Goal: Task Accomplishment & Management: Complete application form

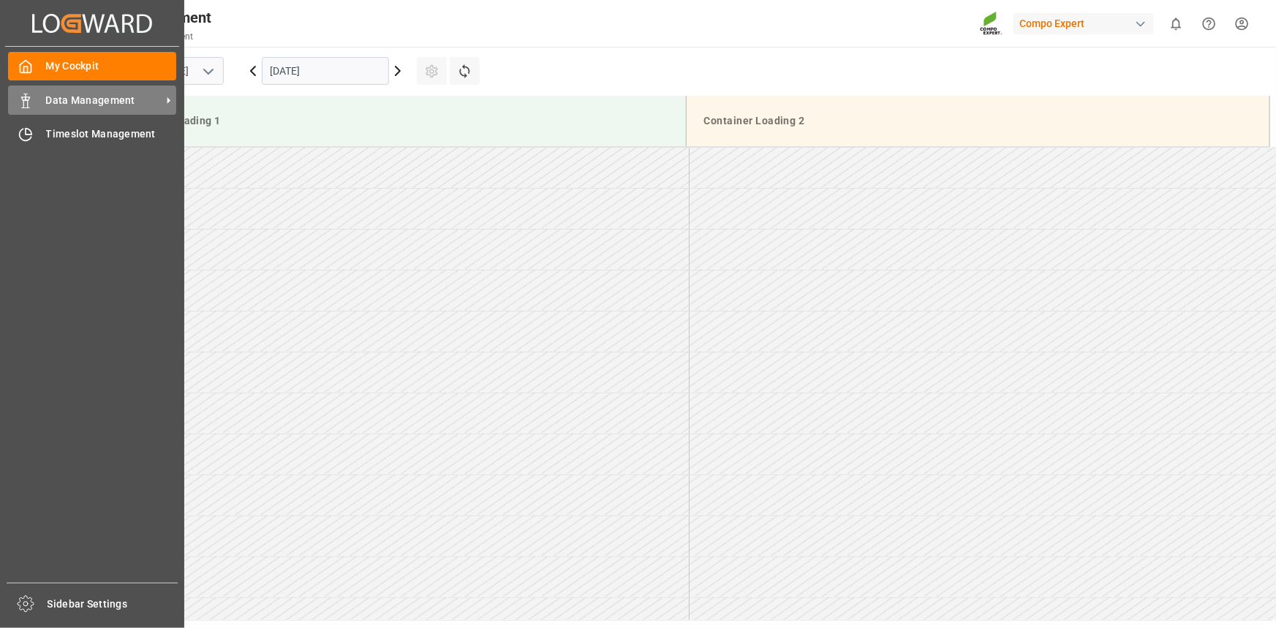
scroll to position [1137, 0]
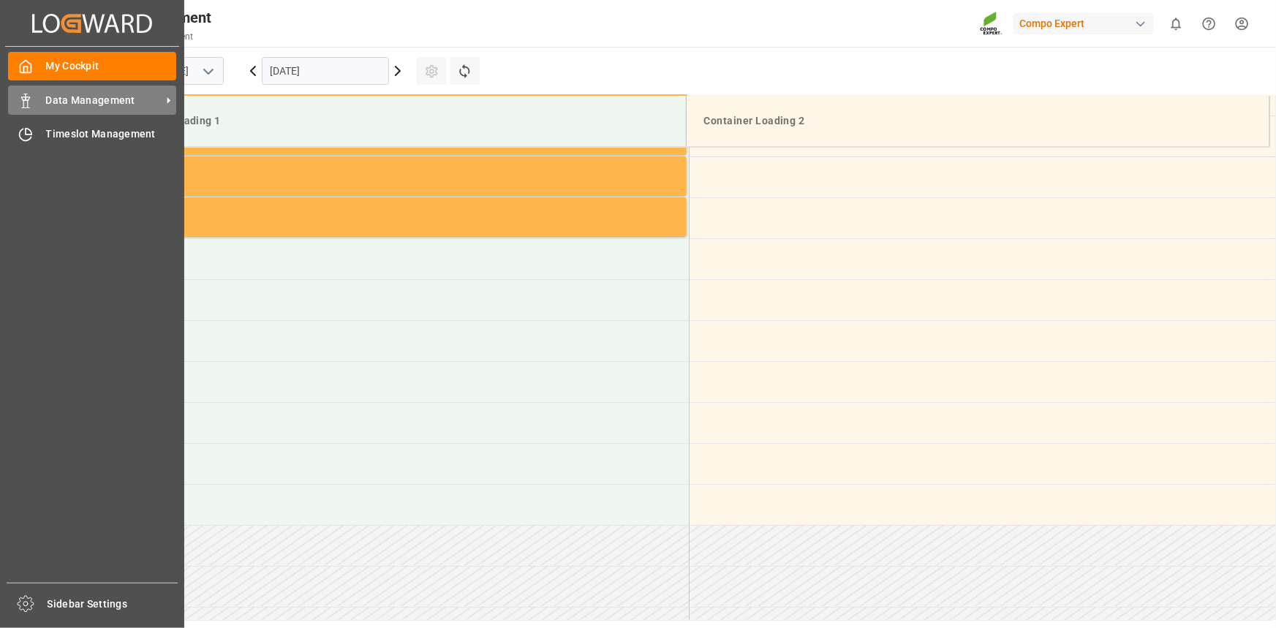
click at [56, 106] on span "Data Management" at bounding box center [104, 100] width 116 height 15
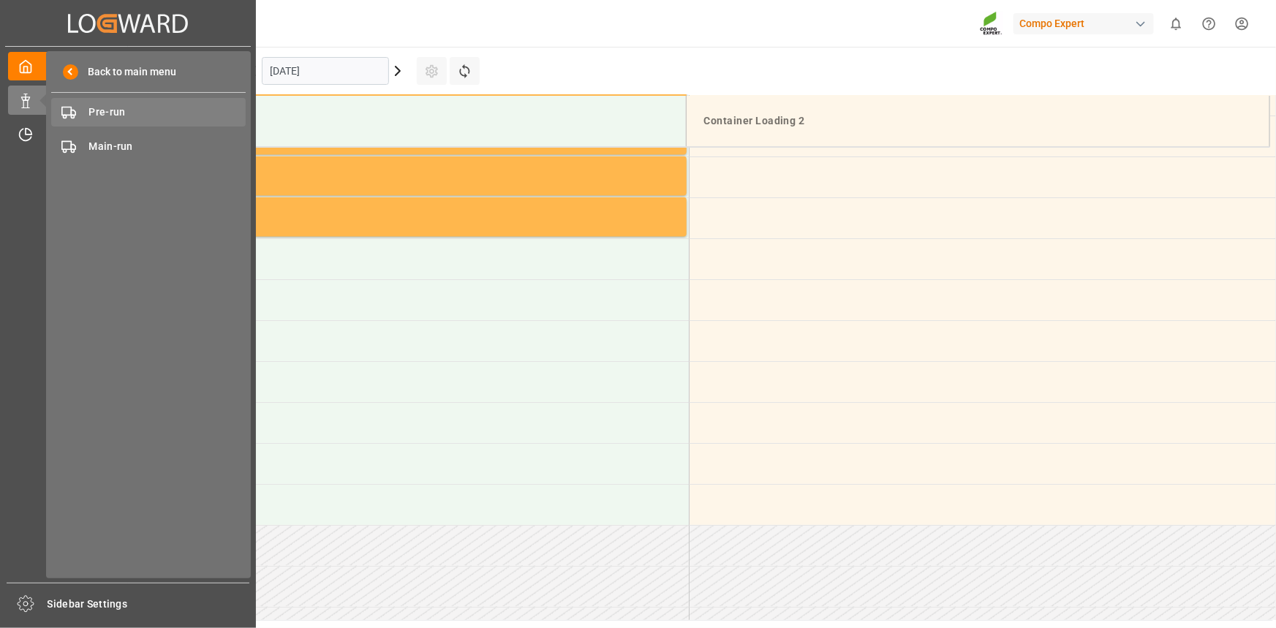
click at [140, 125] on div "Pre-run Pre-run" at bounding box center [148, 112] width 194 height 29
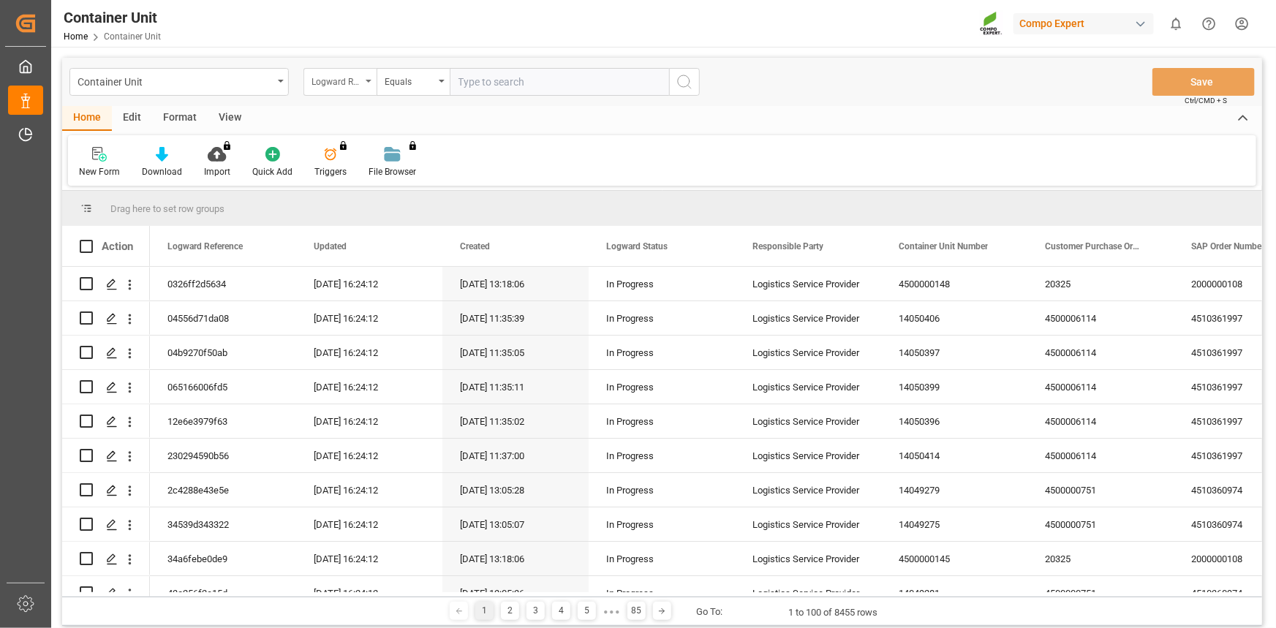
click at [336, 84] on div "Logward Reference" at bounding box center [336, 80] width 50 height 17
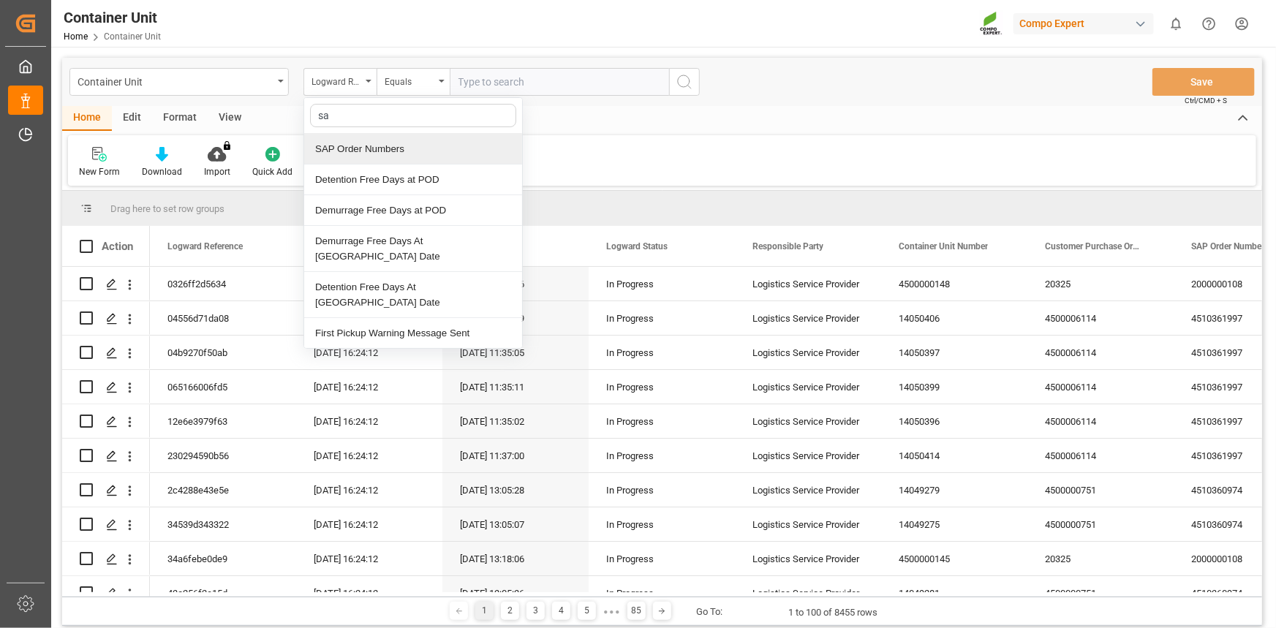
type input "sap"
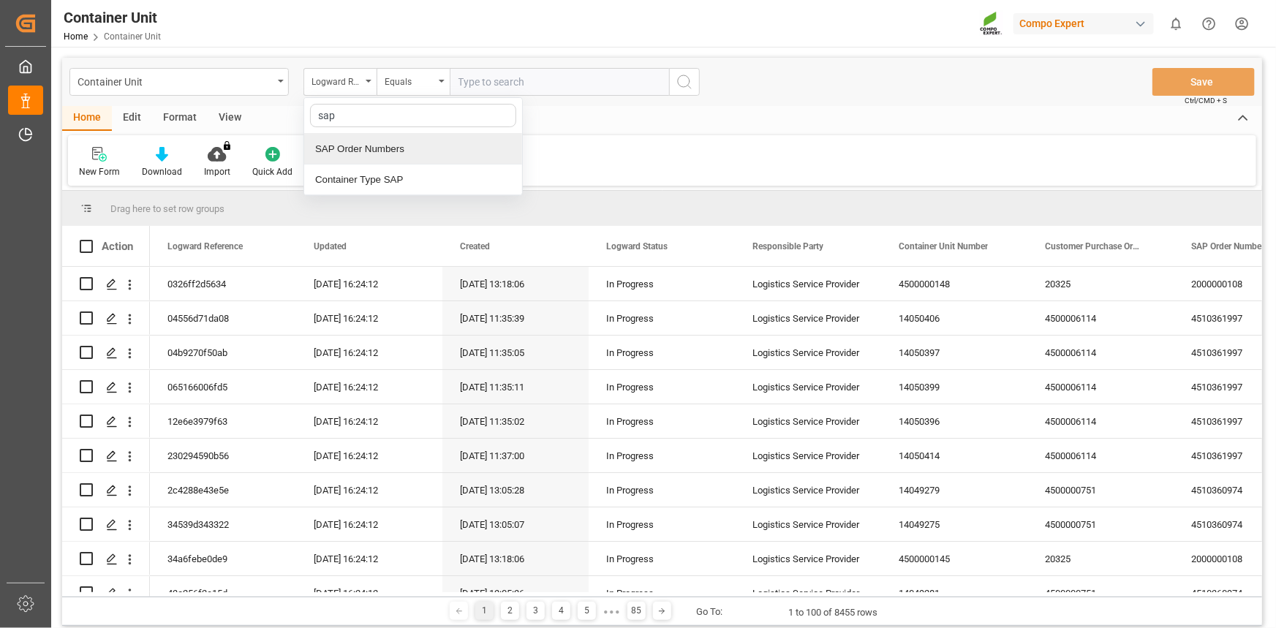
click at [391, 154] on div "SAP Order Numbers" at bounding box center [413, 149] width 218 height 31
click at [417, 80] on div "Equals" at bounding box center [410, 80] width 50 height 17
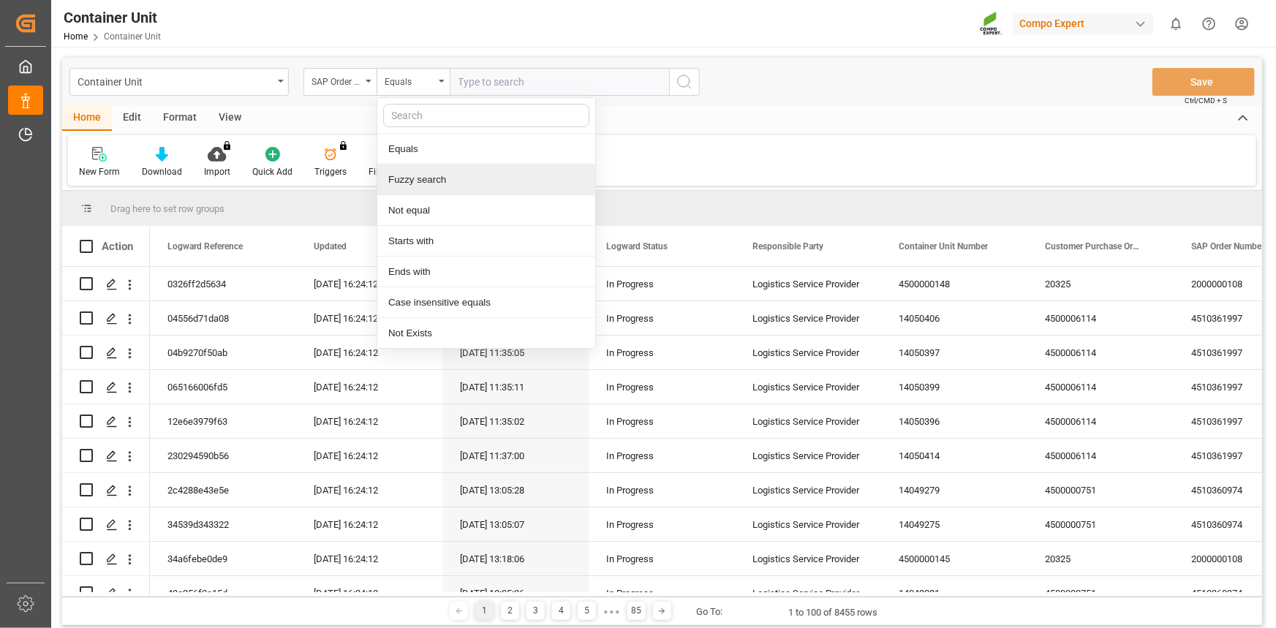
click at [434, 178] on div "Fuzzy search" at bounding box center [486, 179] width 218 height 31
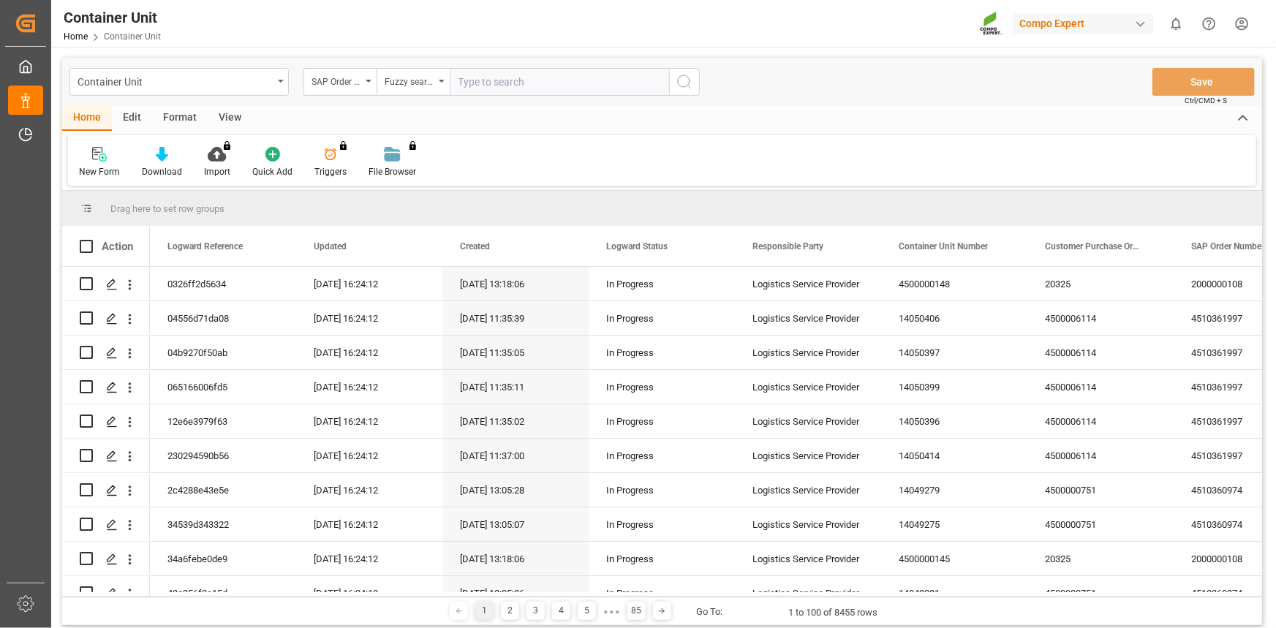
click at [498, 87] on input "text" at bounding box center [559, 82] width 219 height 28
paste input "4510364192"
type input "4510364192"
click at [694, 85] on button "search button" at bounding box center [684, 82] width 31 height 28
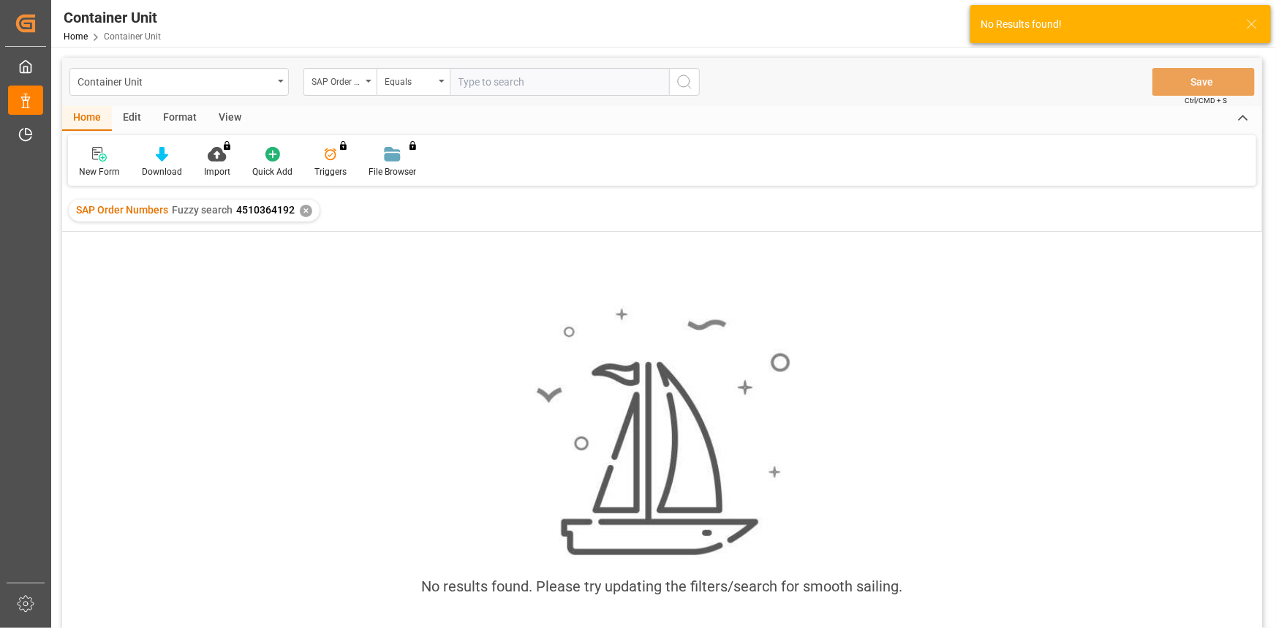
click at [533, 80] on input "text" at bounding box center [559, 82] width 219 height 28
paste input "4510364192"
type input "4510364192"
click at [309, 204] on div "SAP Order Numbers Fuzzy search 4510364192 ✕" at bounding box center [194, 211] width 251 height 22
click at [308, 208] on div "✕" at bounding box center [306, 211] width 12 height 12
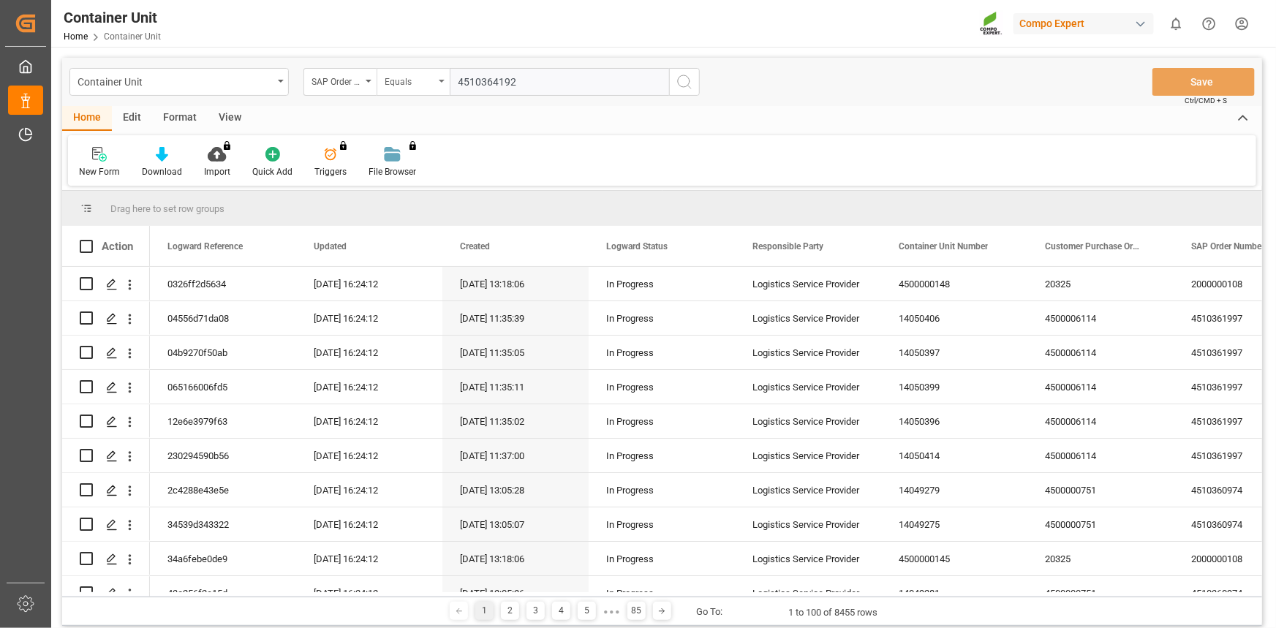
click at [417, 83] on div "Equals" at bounding box center [410, 80] width 50 height 17
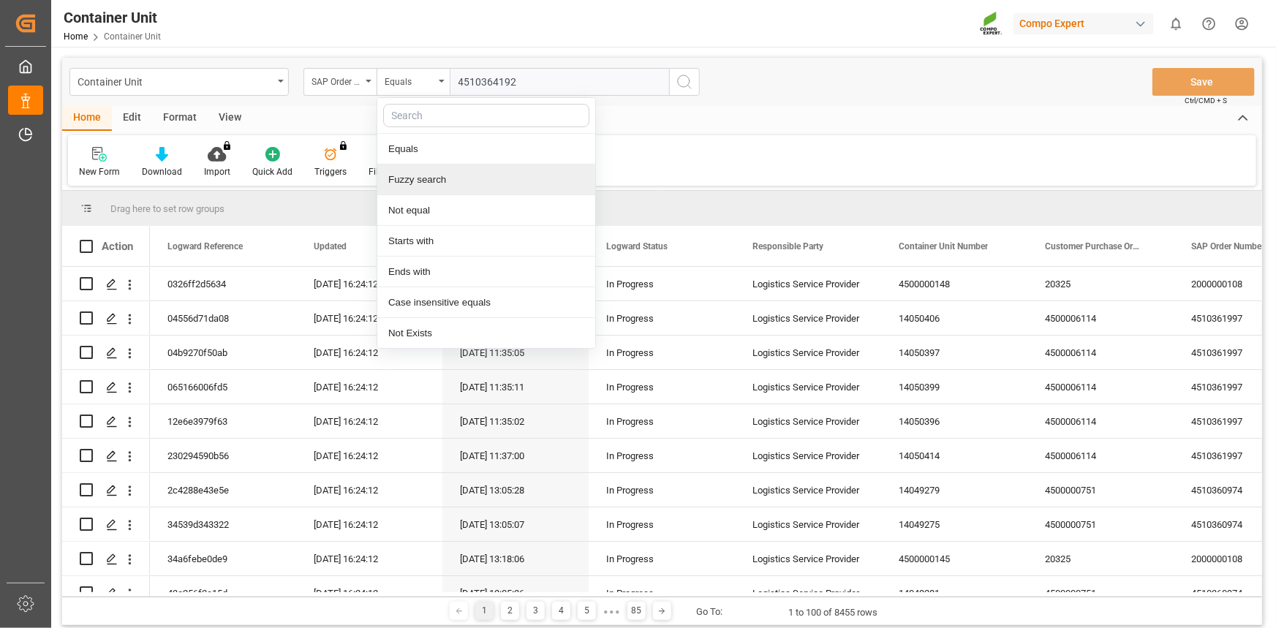
click at [423, 173] on div "Fuzzy search" at bounding box center [486, 179] width 218 height 31
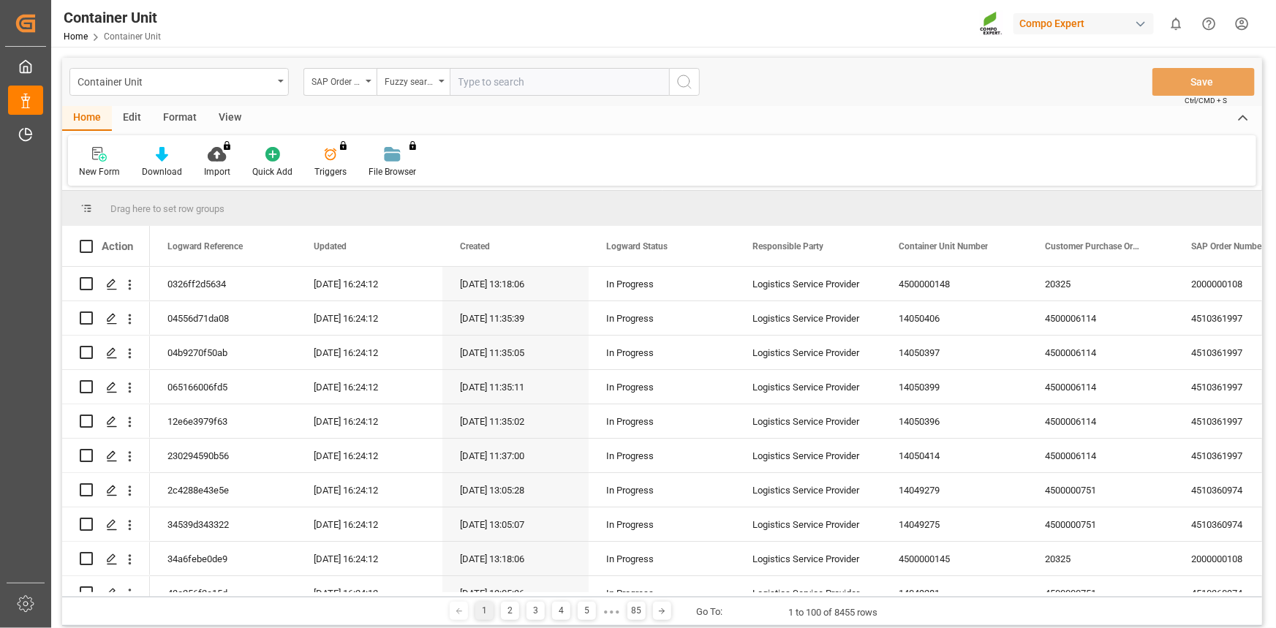
click at [518, 78] on input "text" at bounding box center [559, 82] width 219 height 28
paste input "4510364192"
type input "4510364192"
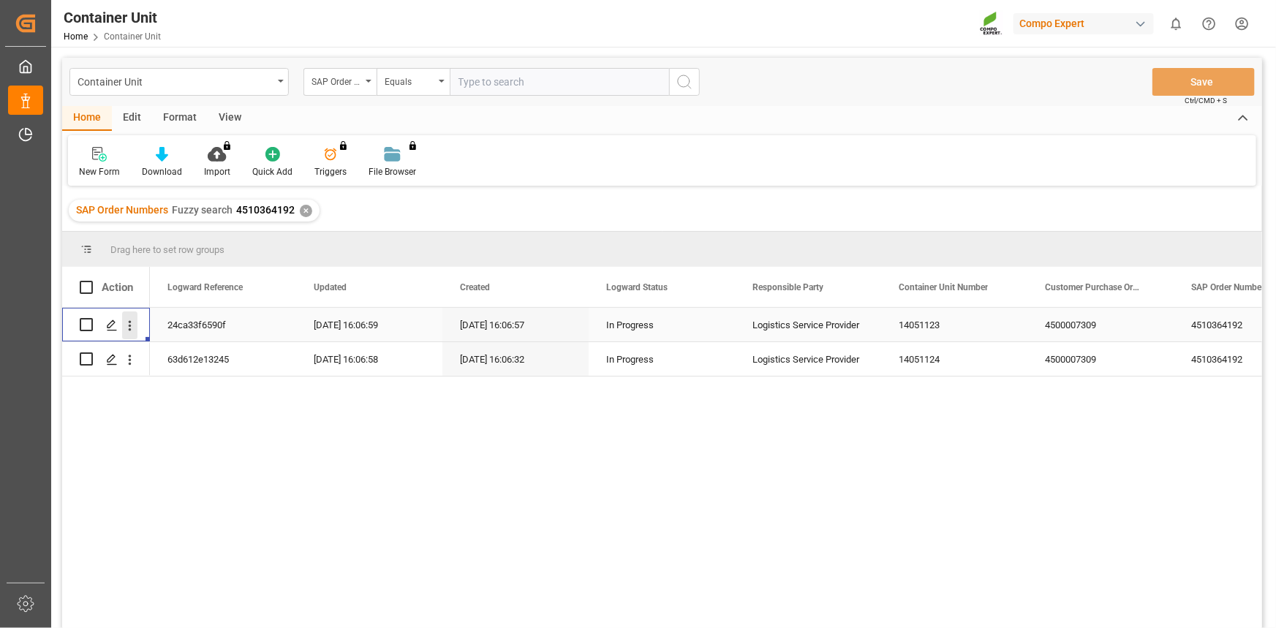
click at [129, 322] on icon "open menu" at bounding box center [130, 325] width 3 height 10
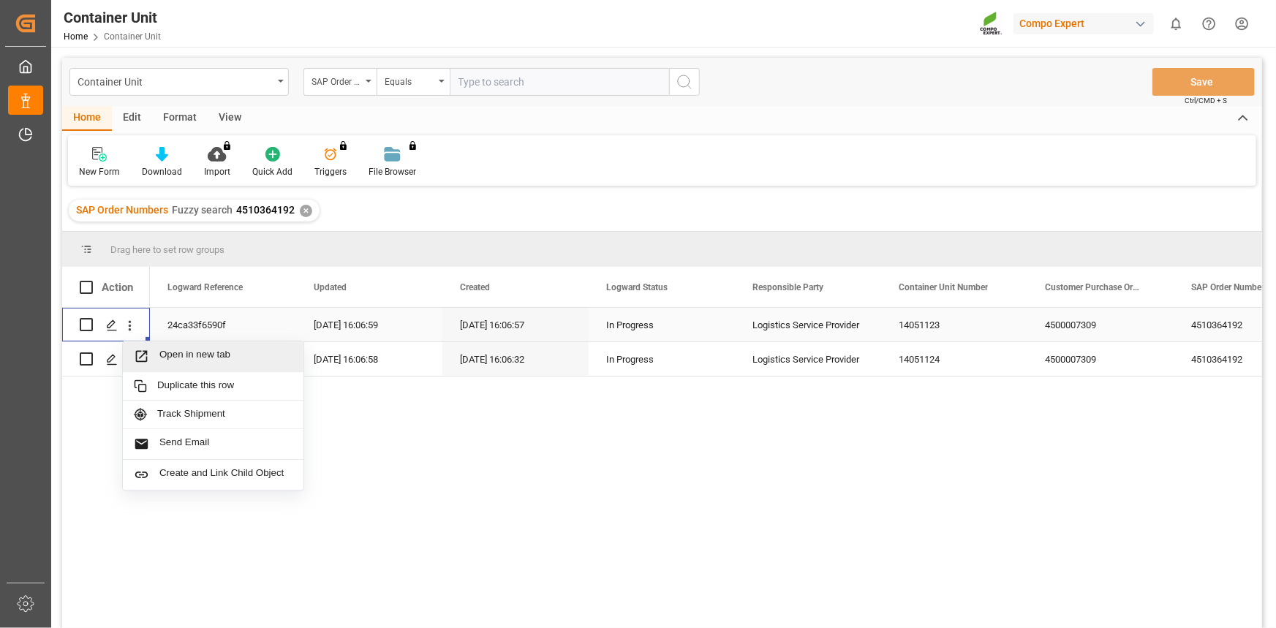
click at [185, 351] on span "Open in new tab" at bounding box center [225, 356] width 133 height 15
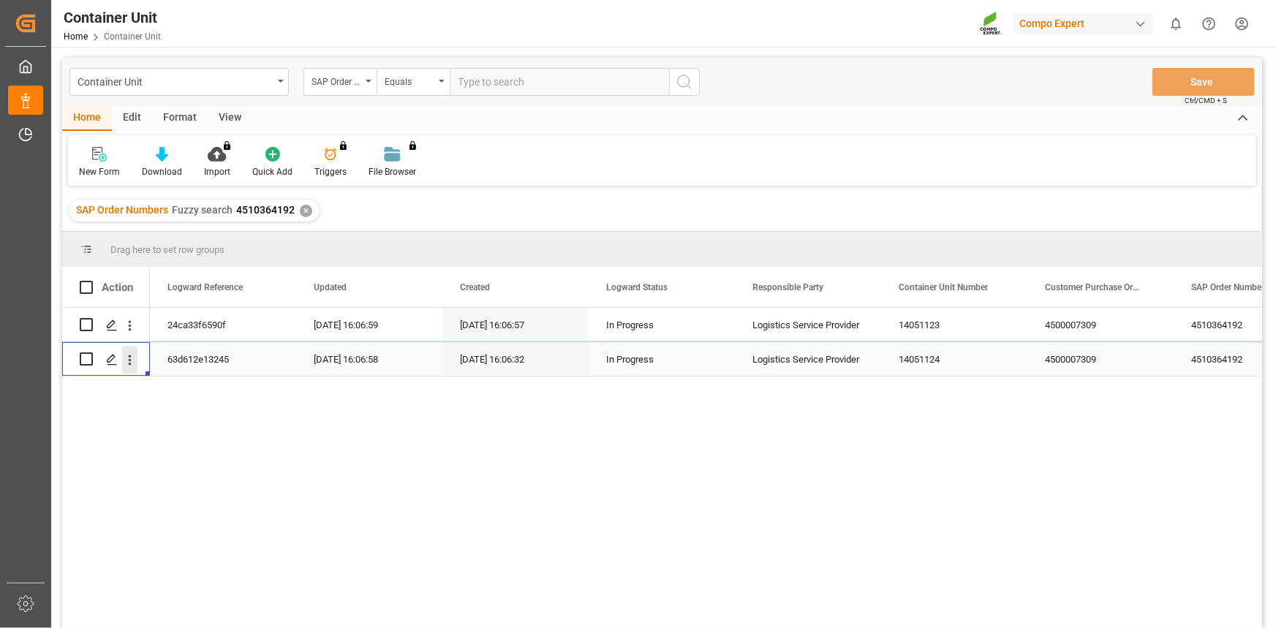
click at [132, 366] on icon "open menu" at bounding box center [129, 359] width 15 height 15
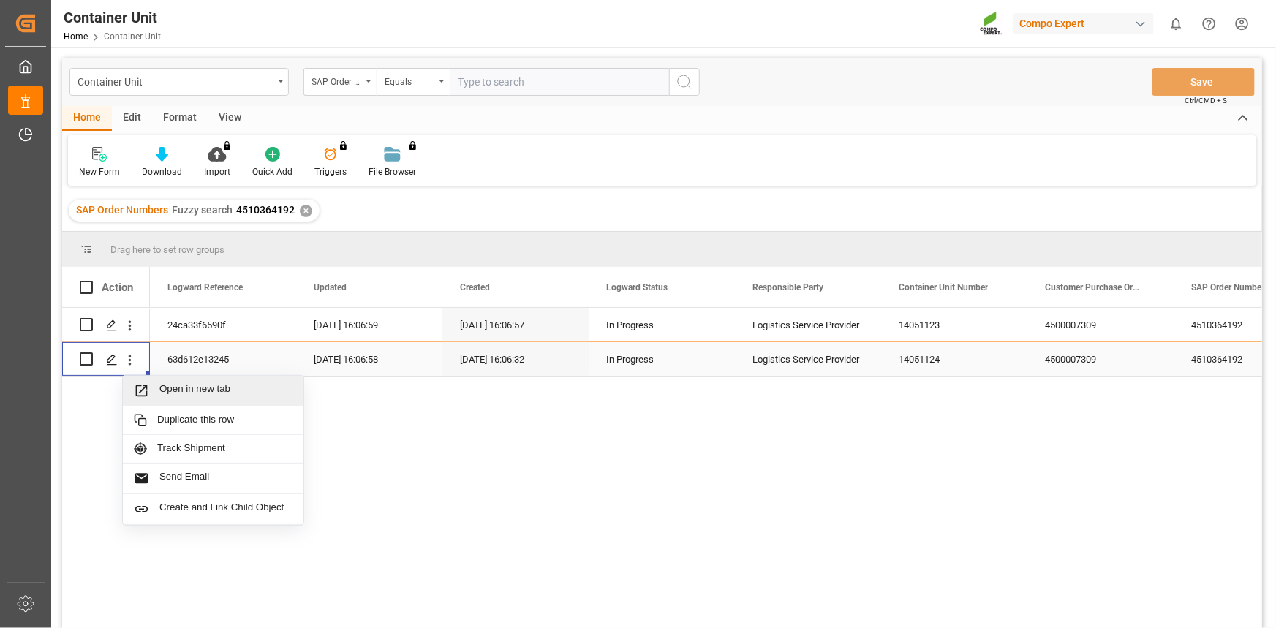
click at [173, 383] on span "Open in new tab" at bounding box center [225, 390] width 133 height 15
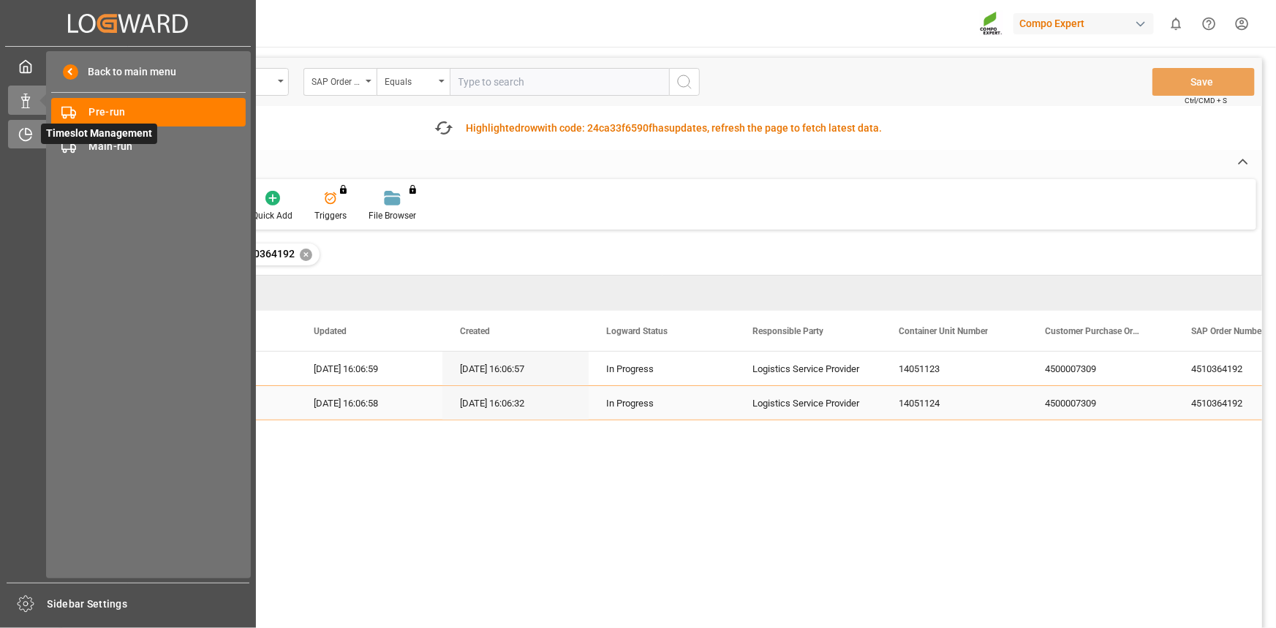
click at [18, 137] on icon at bounding box center [25, 134] width 15 height 15
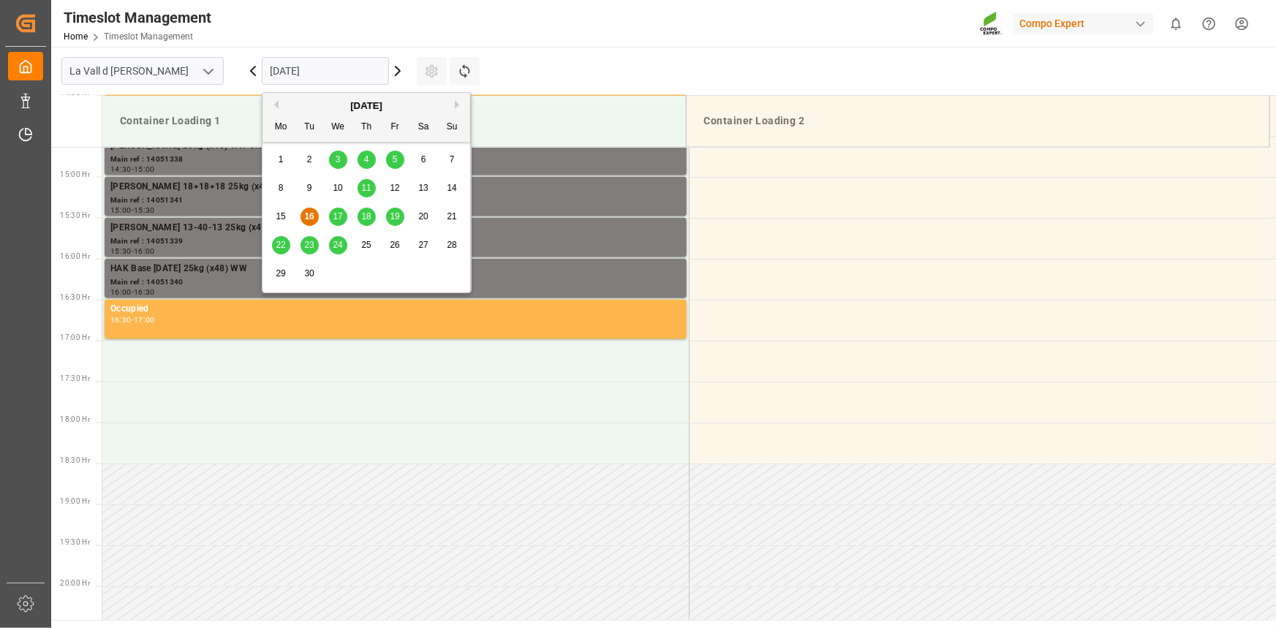
click at [309, 66] on input "[DATE]" at bounding box center [325, 71] width 127 height 28
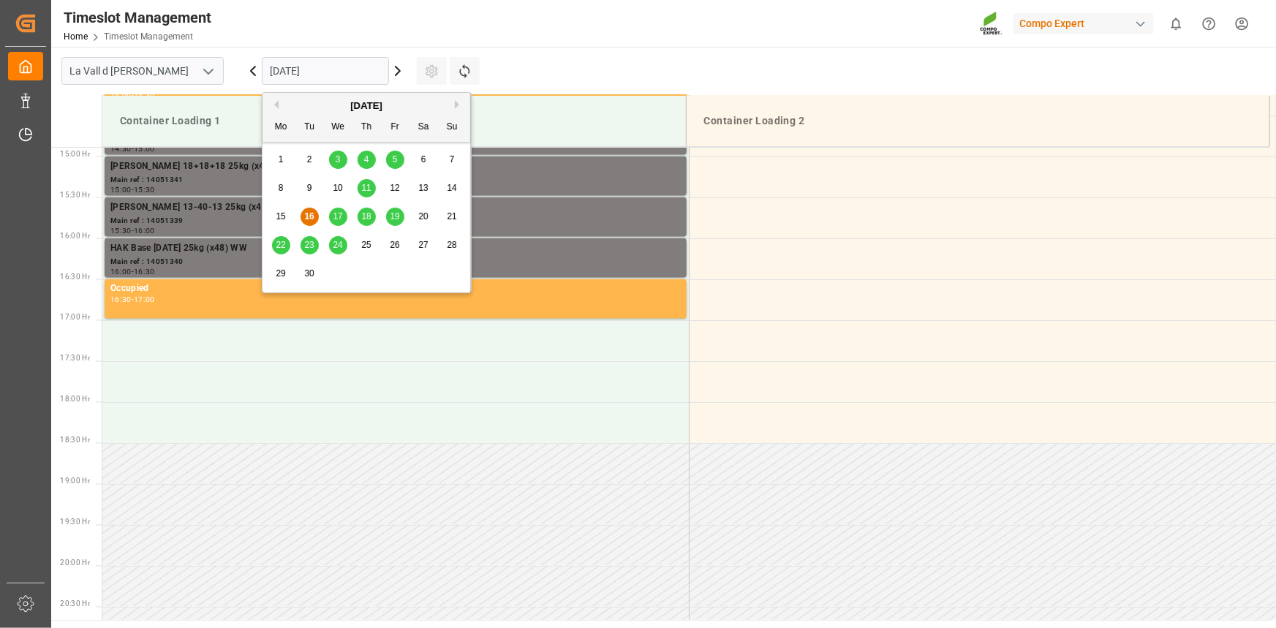
click at [452, 97] on div "September 2025 Mo Tu We Th Fr Sa Su" at bounding box center [366, 117] width 208 height 49
click at [455, 99] on div "[DATE]" at bounding box center [366, 106] width 208 height 15
click at [455, 102] on button "Next Month" at bounding box center [459, 104] width 9 height 9
click at [343, 156] on div "1" at bounding box center [338, 160] width 18 height 18
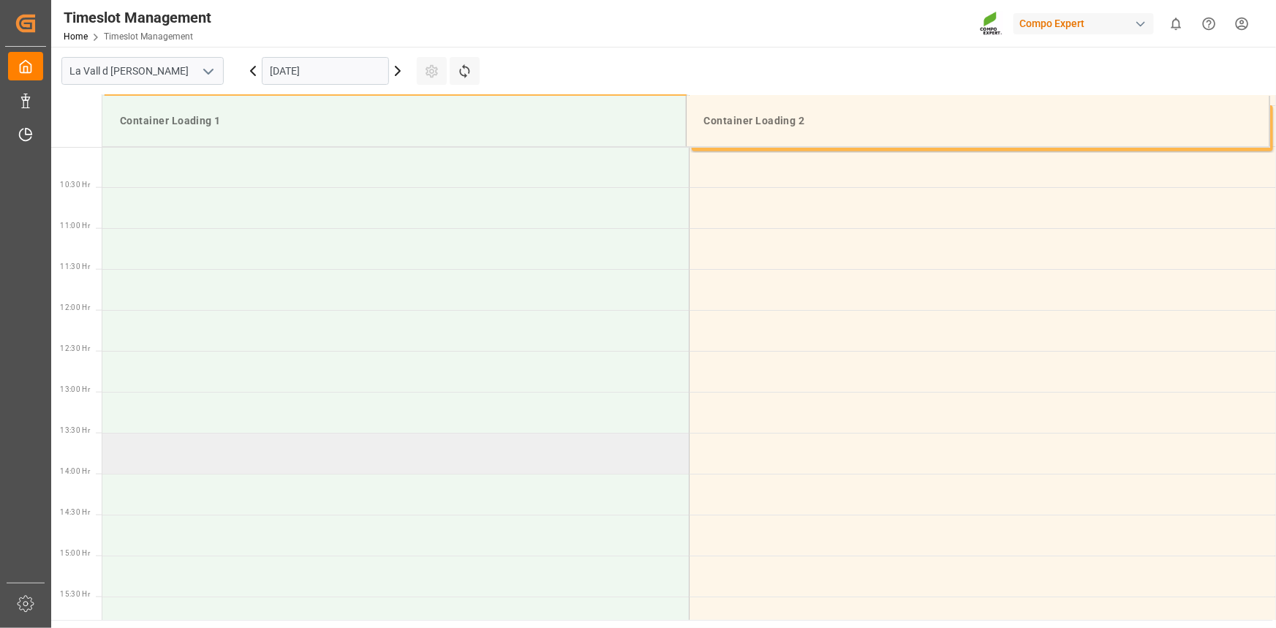
scroll to position [488, 0]
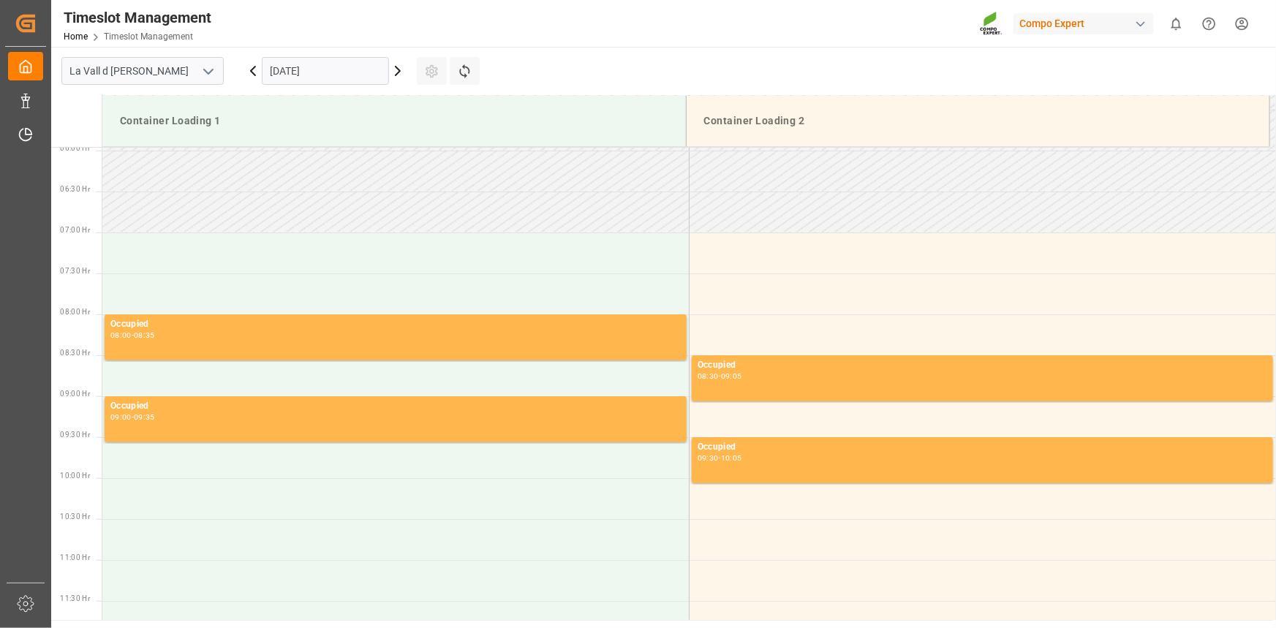
click at [331, 65] on input "01.10.2025" at bounding box center [325, 71] width 127 height 28
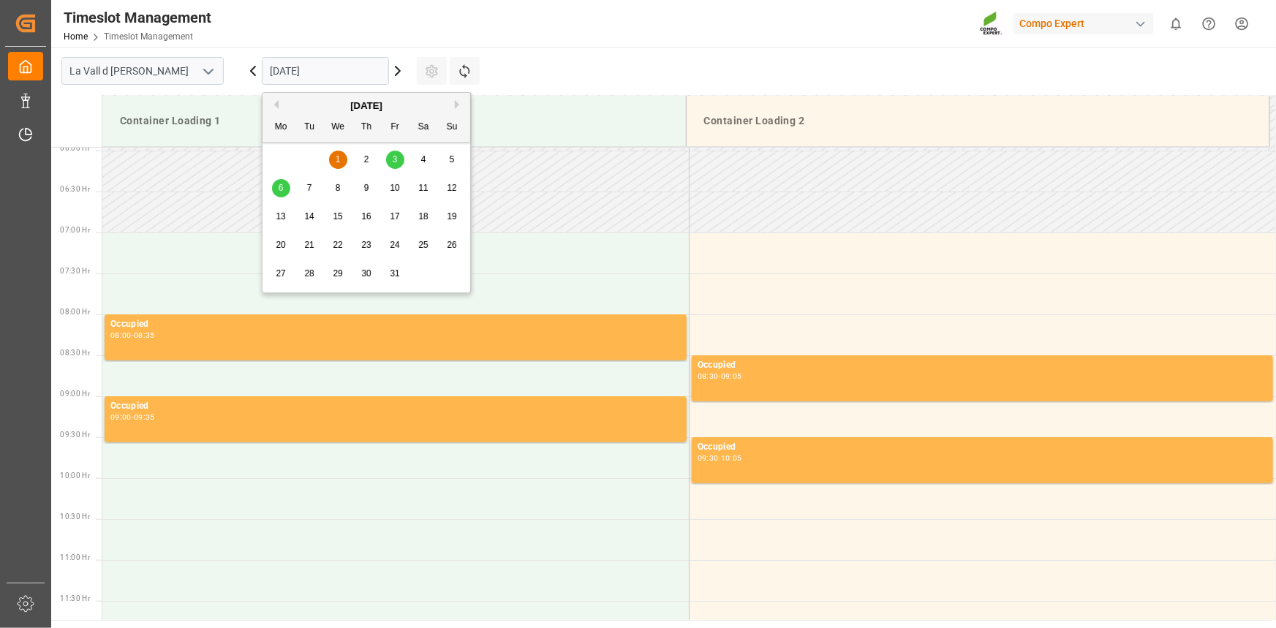
click at [587, 29] on div "Timeslot Management Home Timeslot Management Compo Expert 0 Notifications Only …" at bounding box center [658, 23] width 1235 height 47
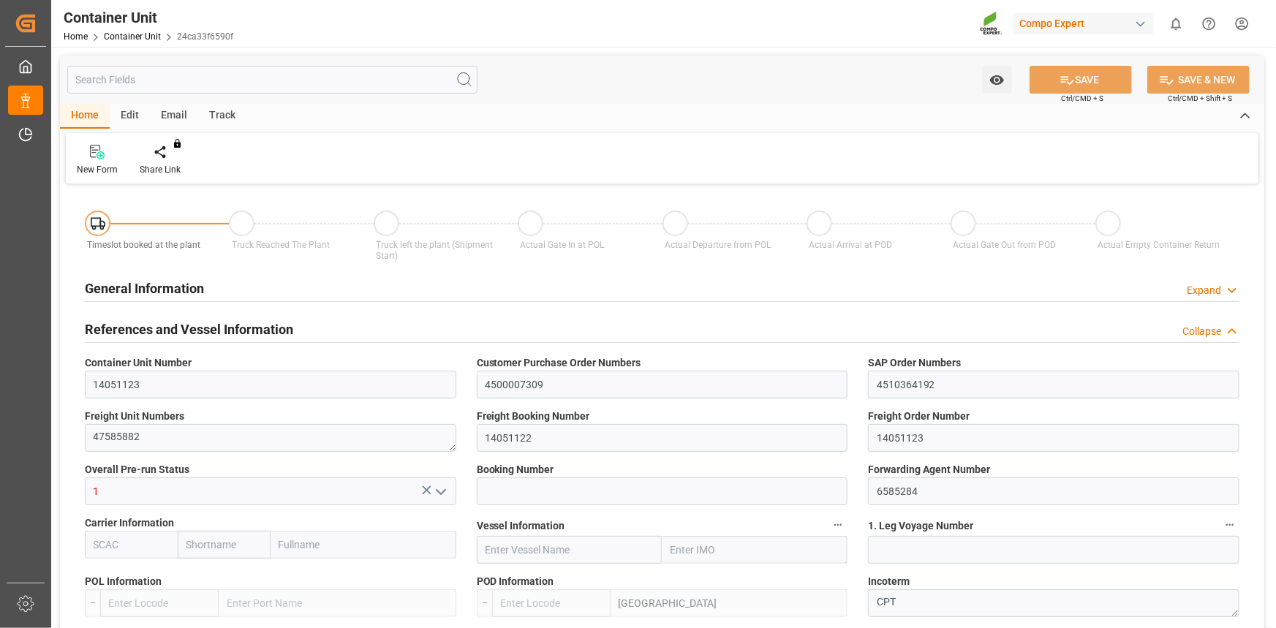
type input "ESVLC"
type input "USLAX"
type input "0"
type input "40"
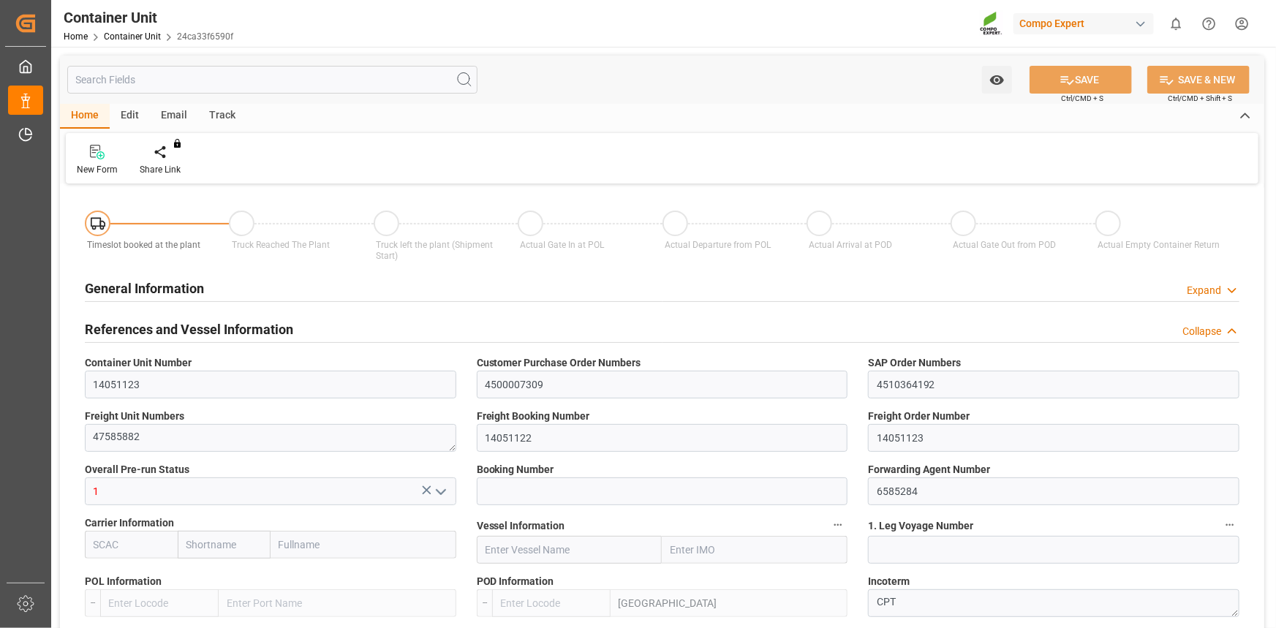
type input "24576"
type input "[DATE]"
click at [178, 154] on div at bounding box center [171, 151] width 62 height 15
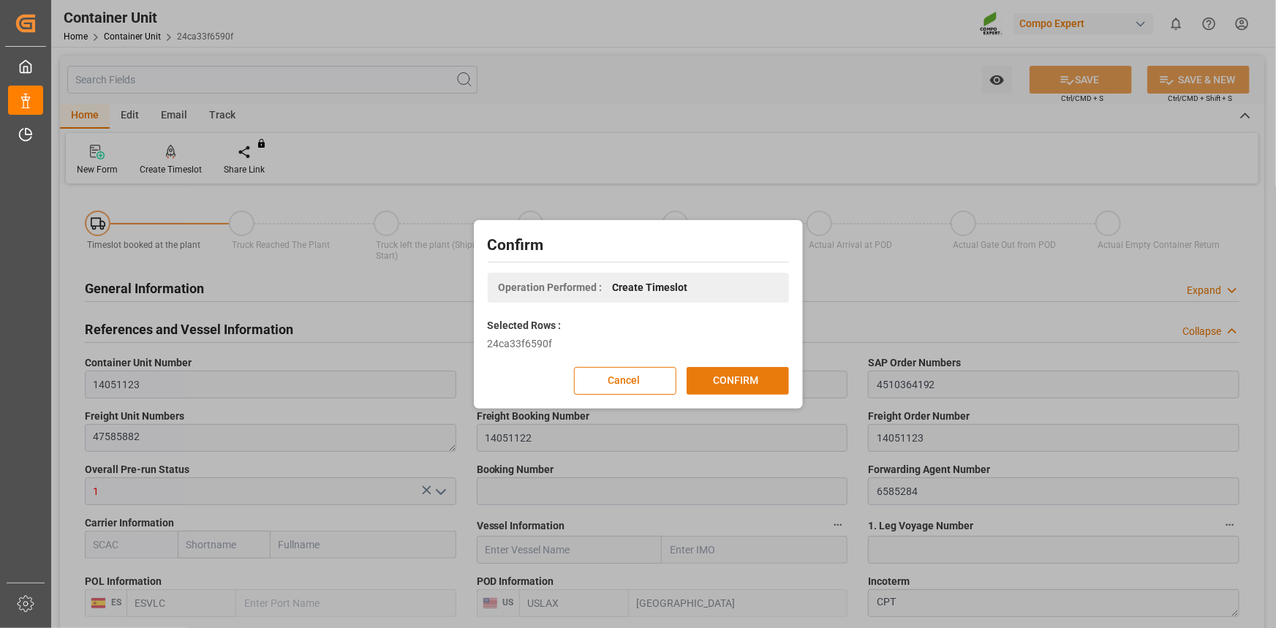
click at [758, 385] on button "CONFIRM" at bounding box center [737, 381] width 102 height 28
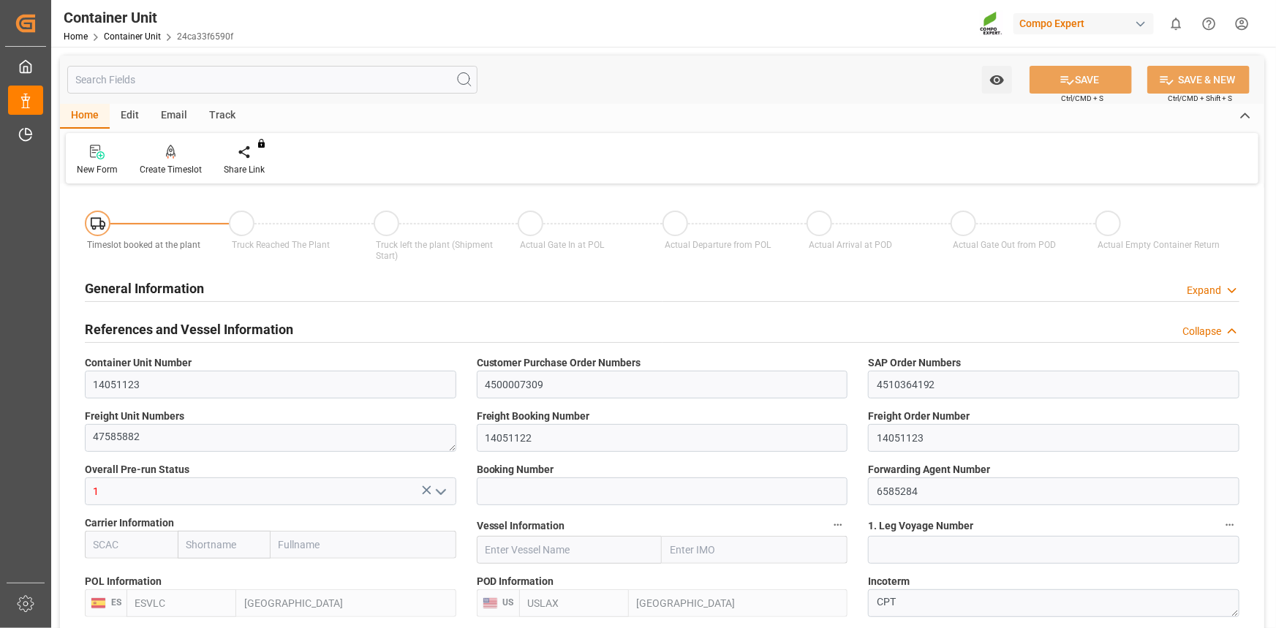
type input "ESVLC"
type input "USLAX"
type input "0"
type input "40"
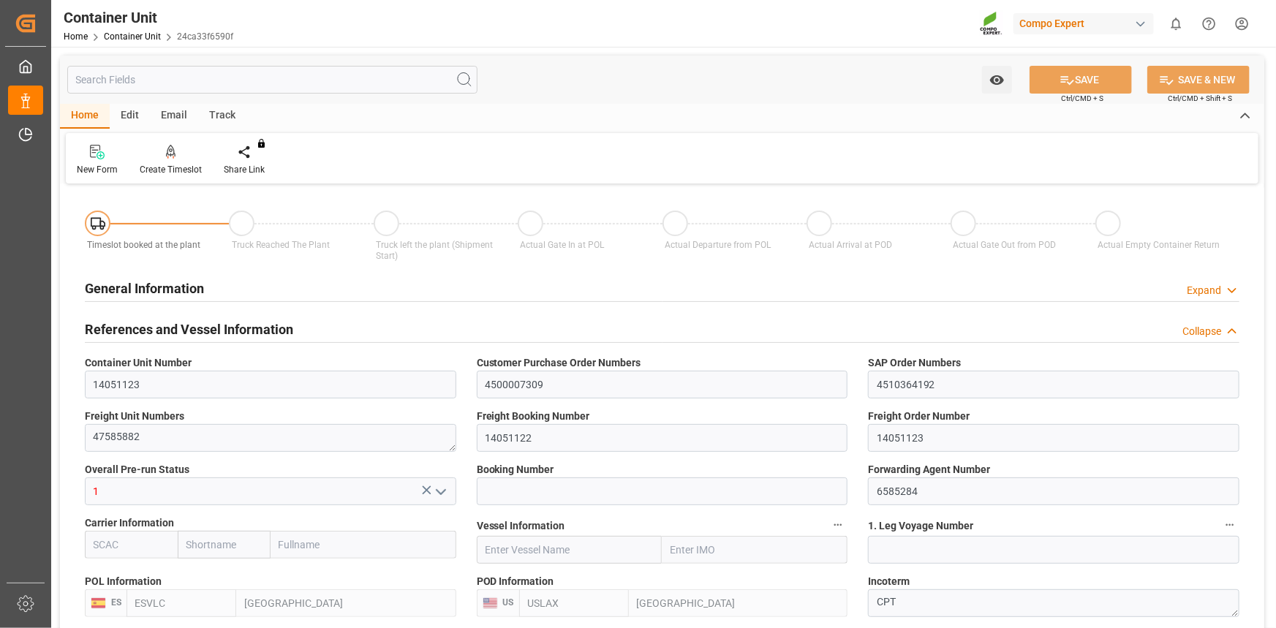
type input "24576"
type input "[DATE]"
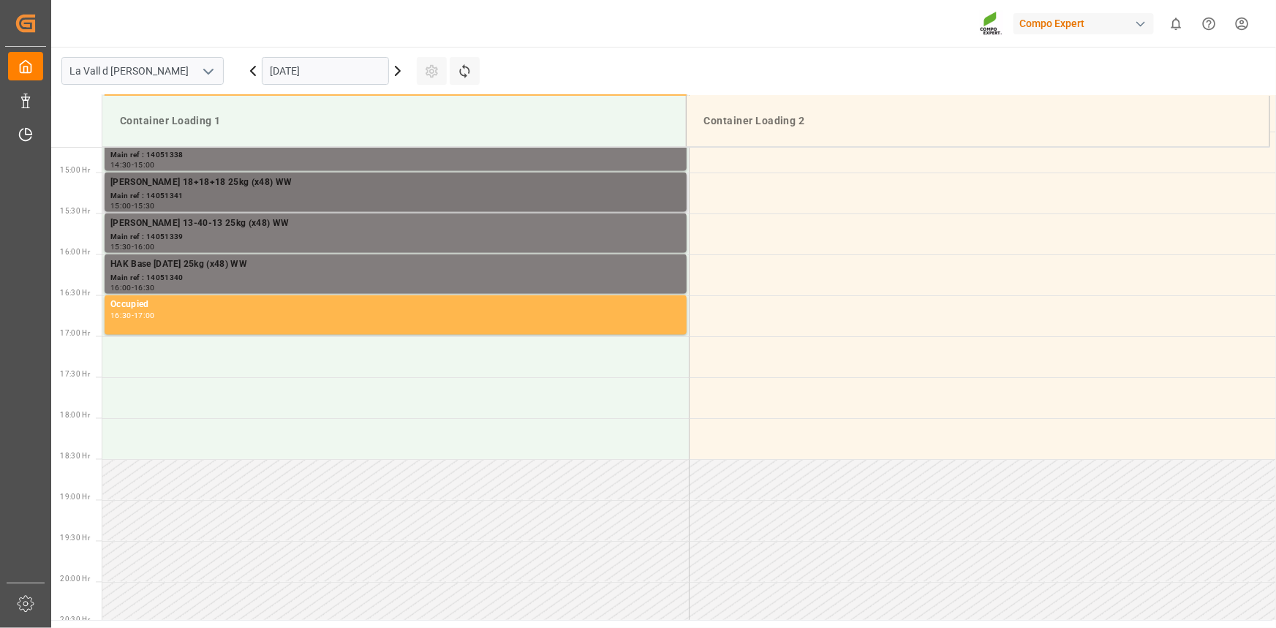
scroll to position [1219, 0]
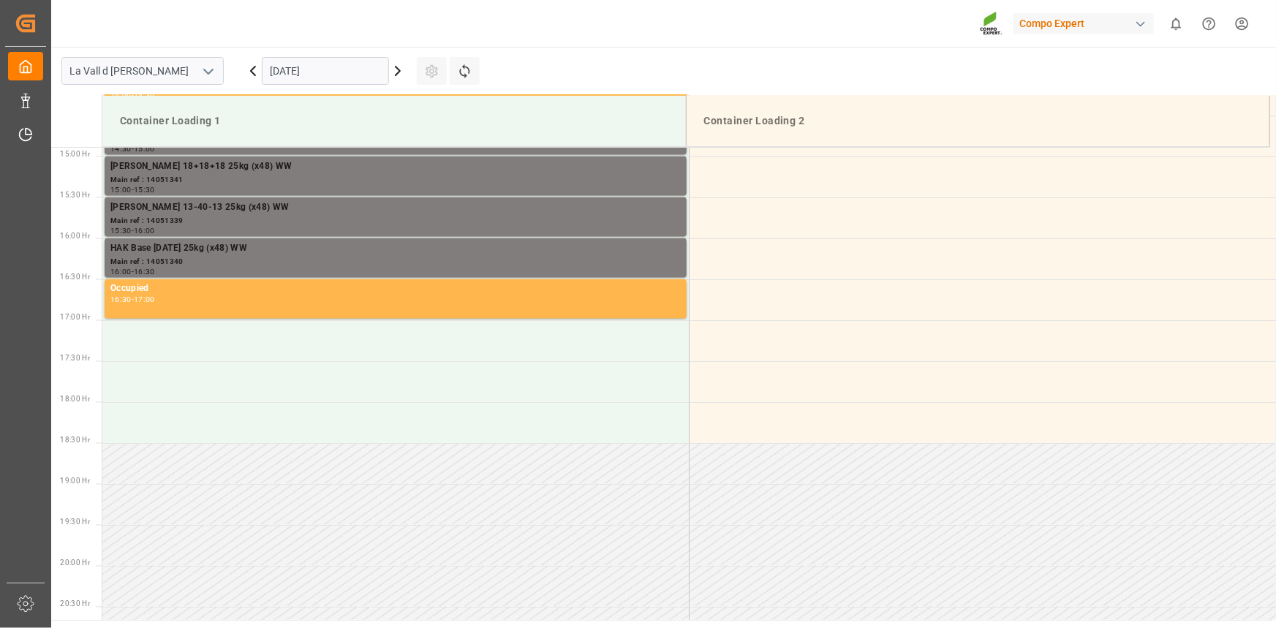
click at [320, 80] on input "16.09.2025" at bounding box center [325, 71] width 127 height 28
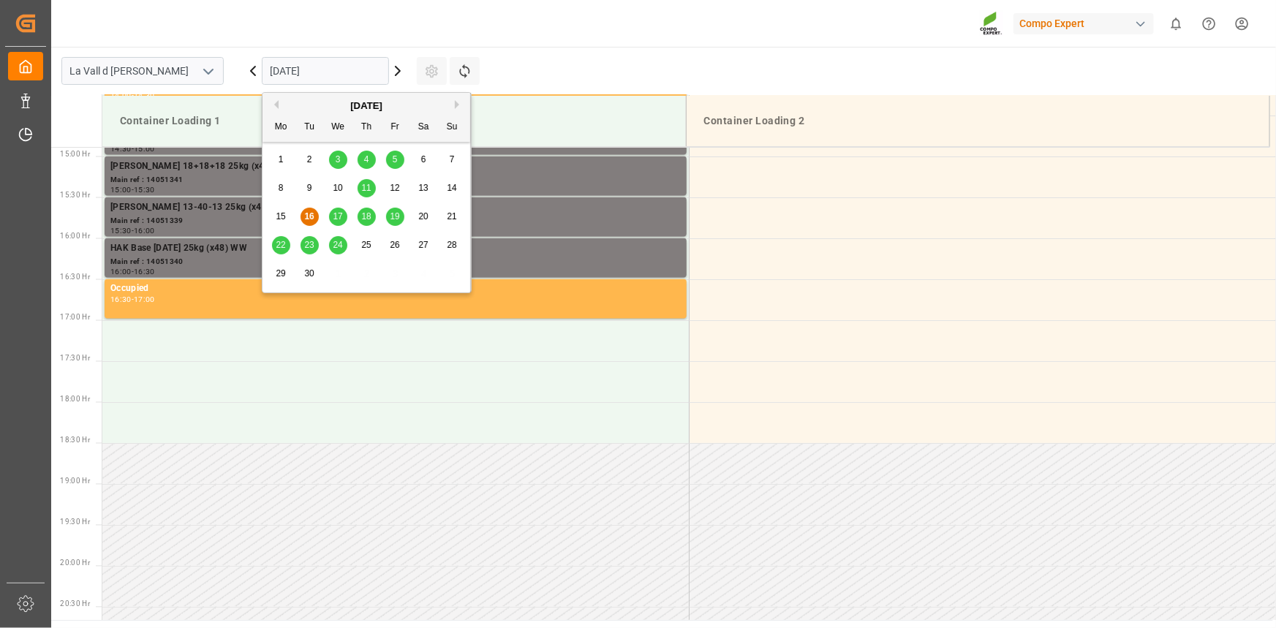
click at [309, 246] on span "23" at bounding box center [309, 245] width 10 height 10
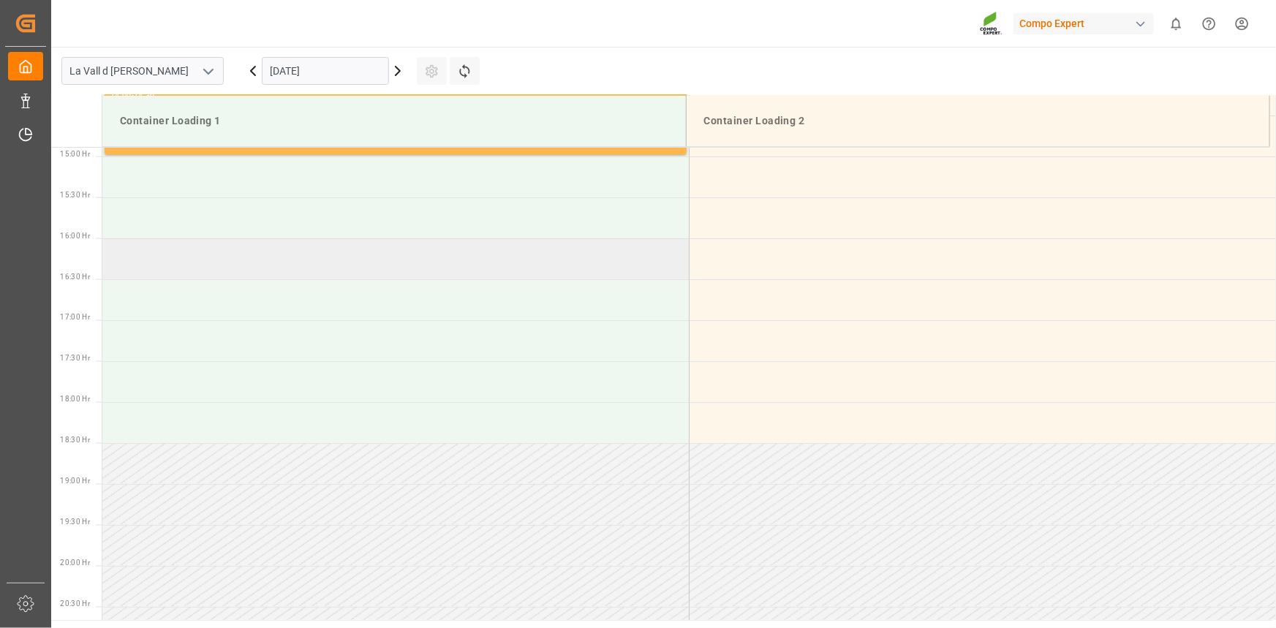
scroll to position [1152, 0]
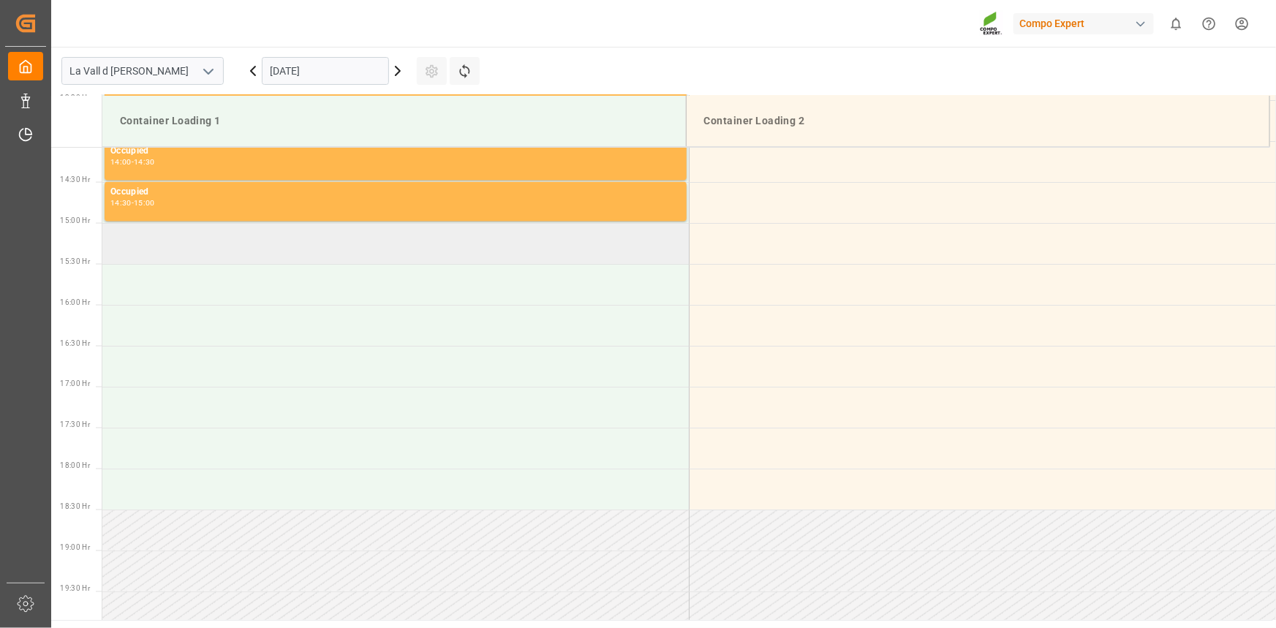
click at [174, 248] on td at bounding box center [395, 243] width 586 height 41
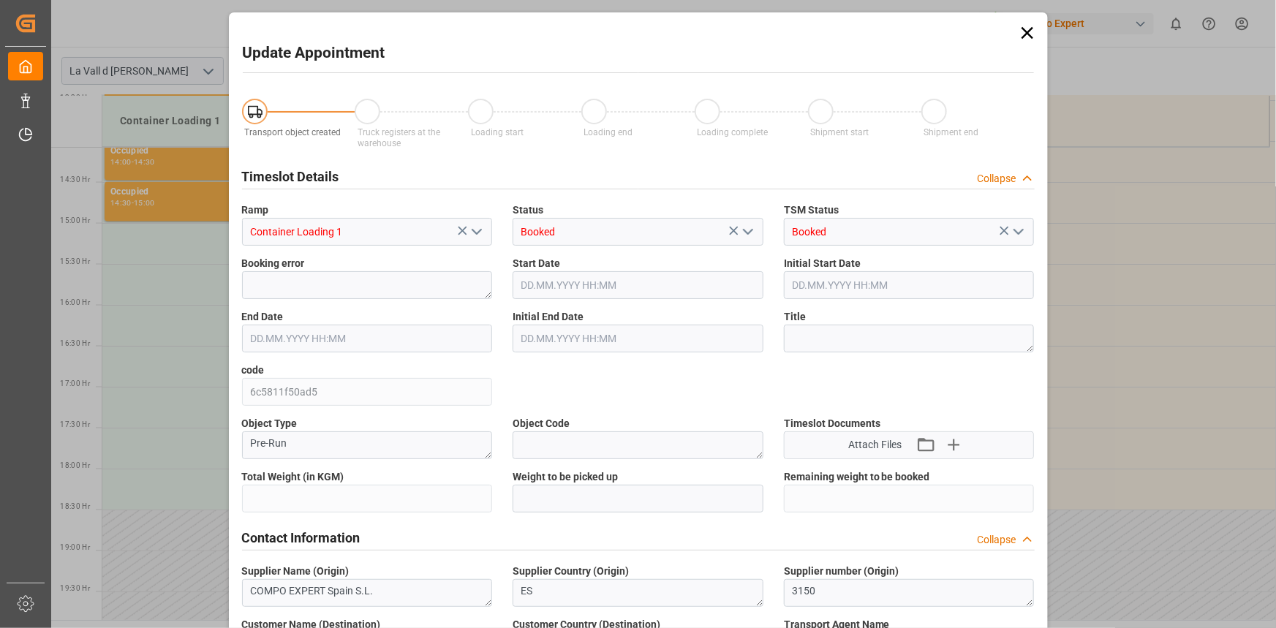
type input "24576"
type input "40"
type input "23.09.2025 15:00"
type input "23.09.2025 15:30"
type input "[DATE] 14:26"
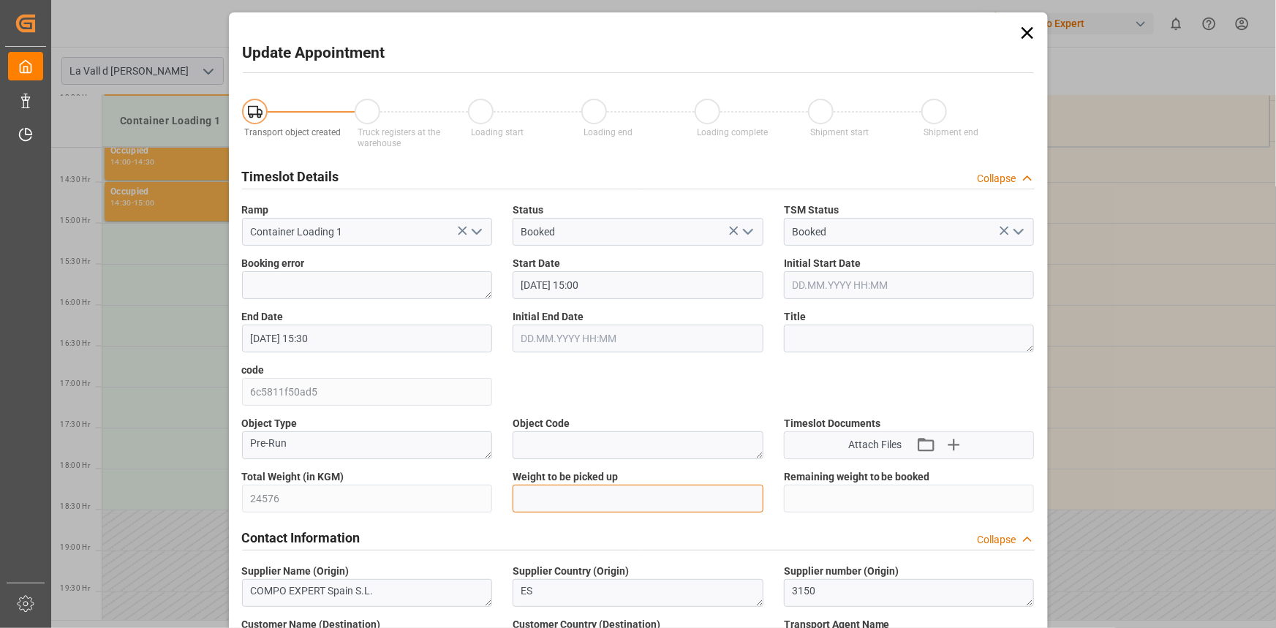
click at [576, 495] on input "text" at bounding box center [637, 499] width 251 height 28
paste input "24576"
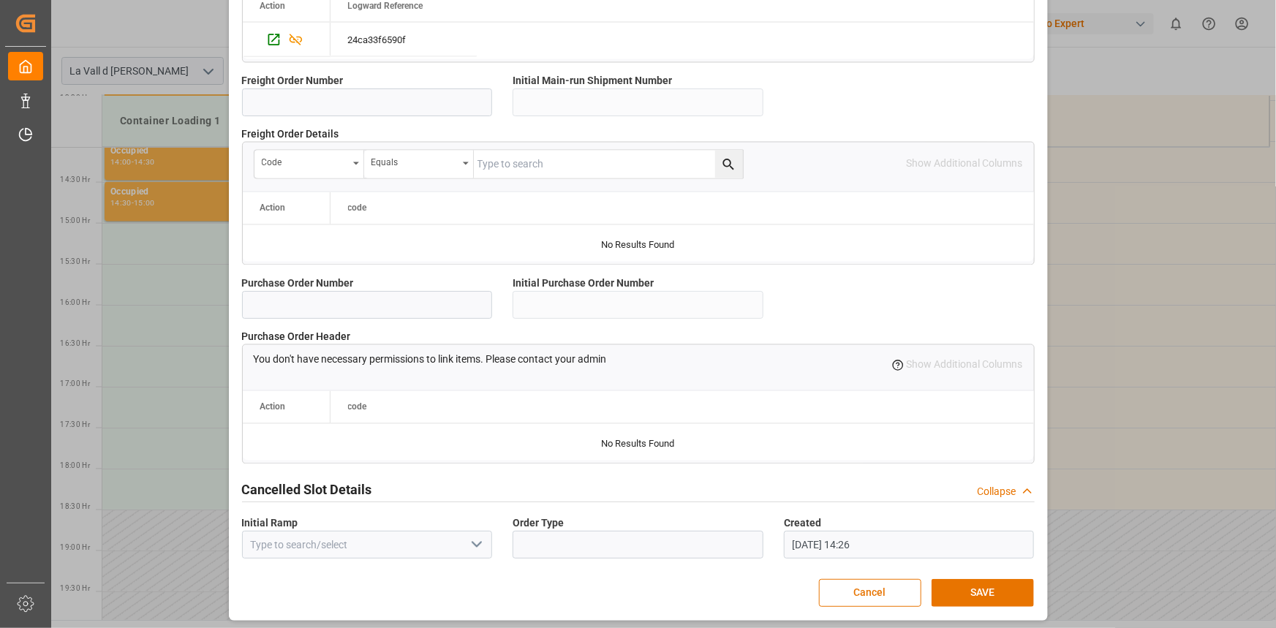
scroll to position [1299, 0]
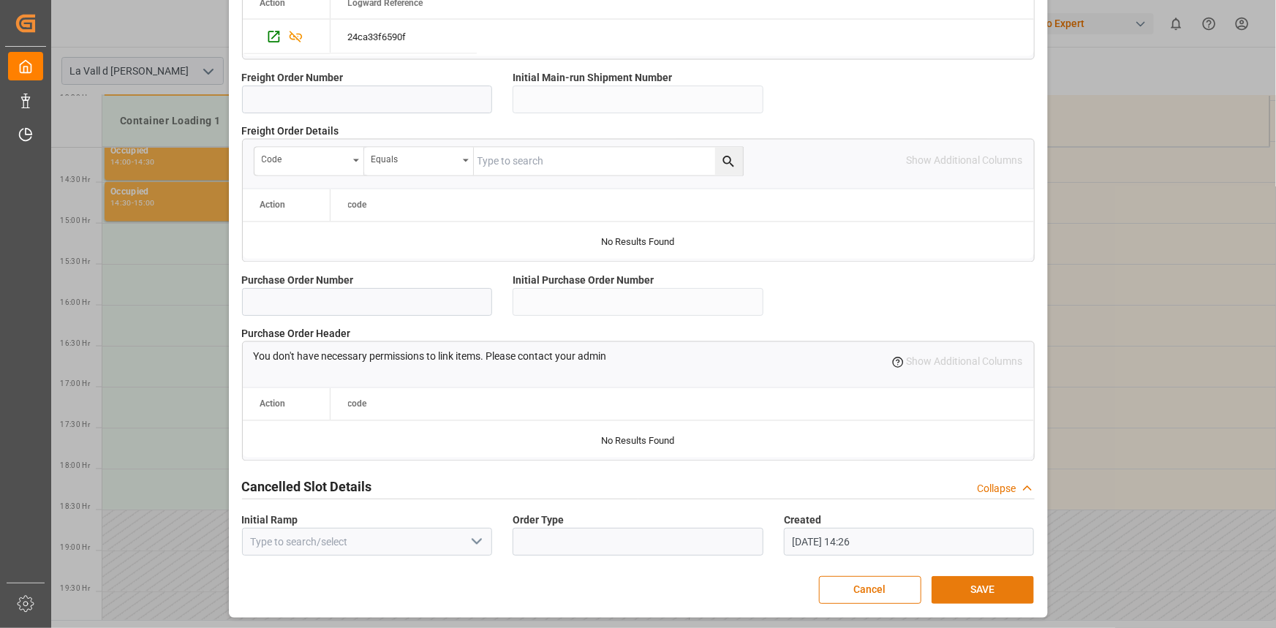
type input "24576"
click at [1002, 587] on button "SAVE" at bounding box center [982, 590] width 102 height 28
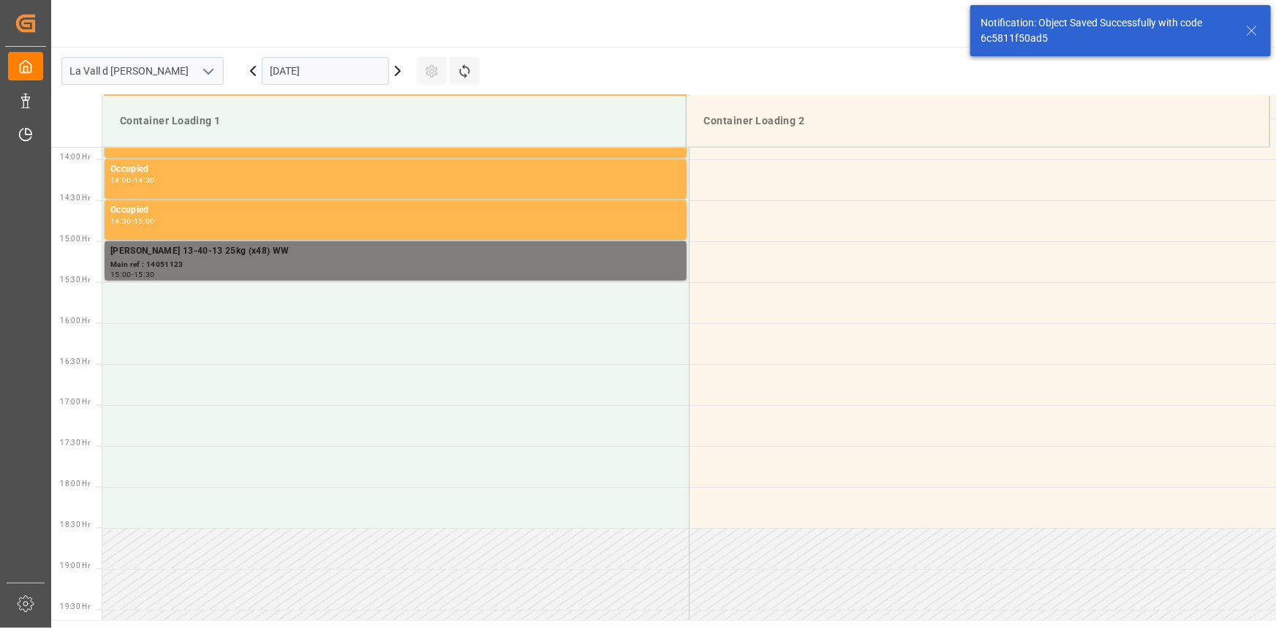
scroll to position [1137, 0]
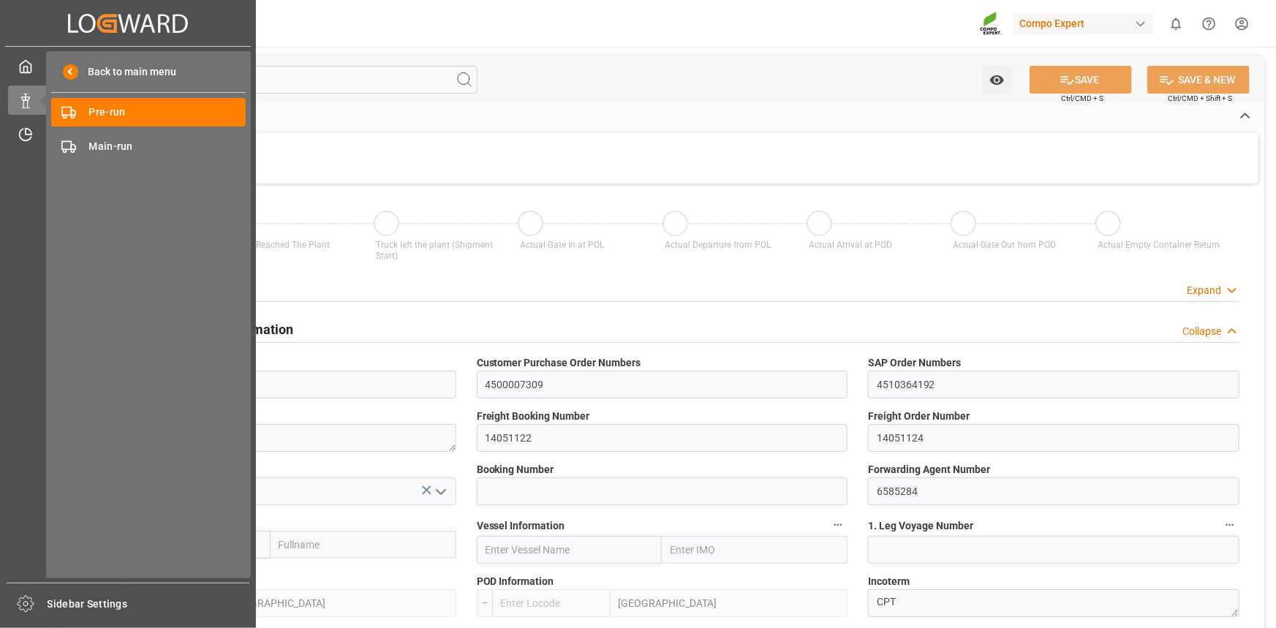
type input "ESVLC"
type input "USLAX"
type input "0"
type input "40"
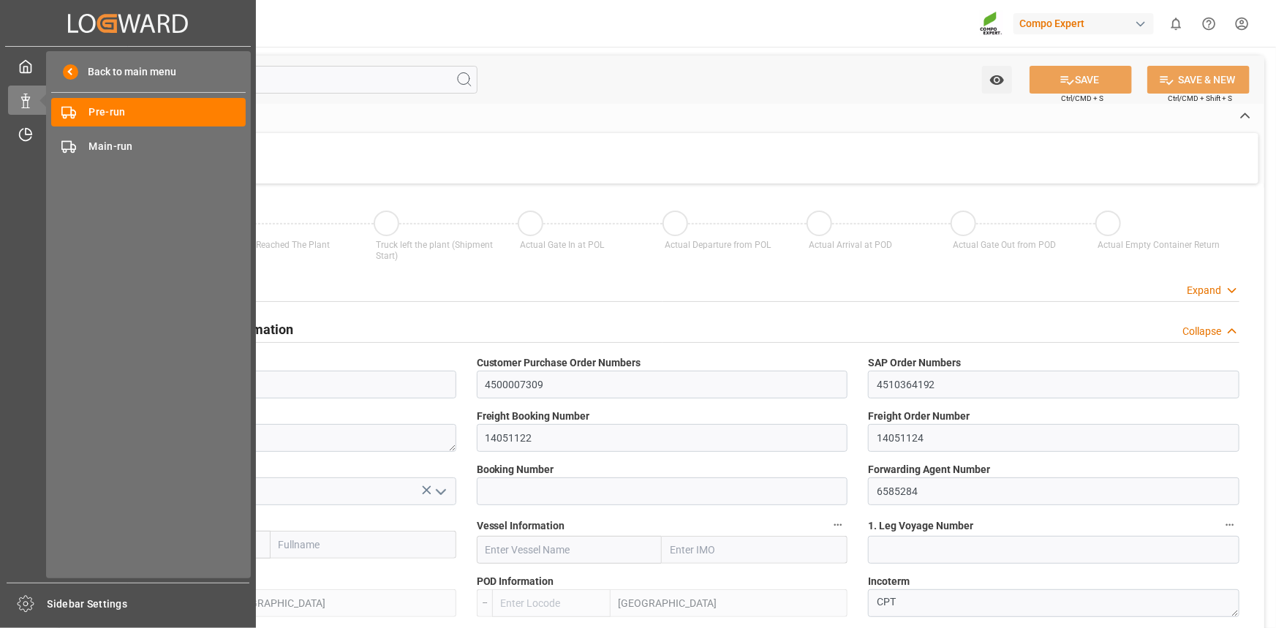
type input "24576"
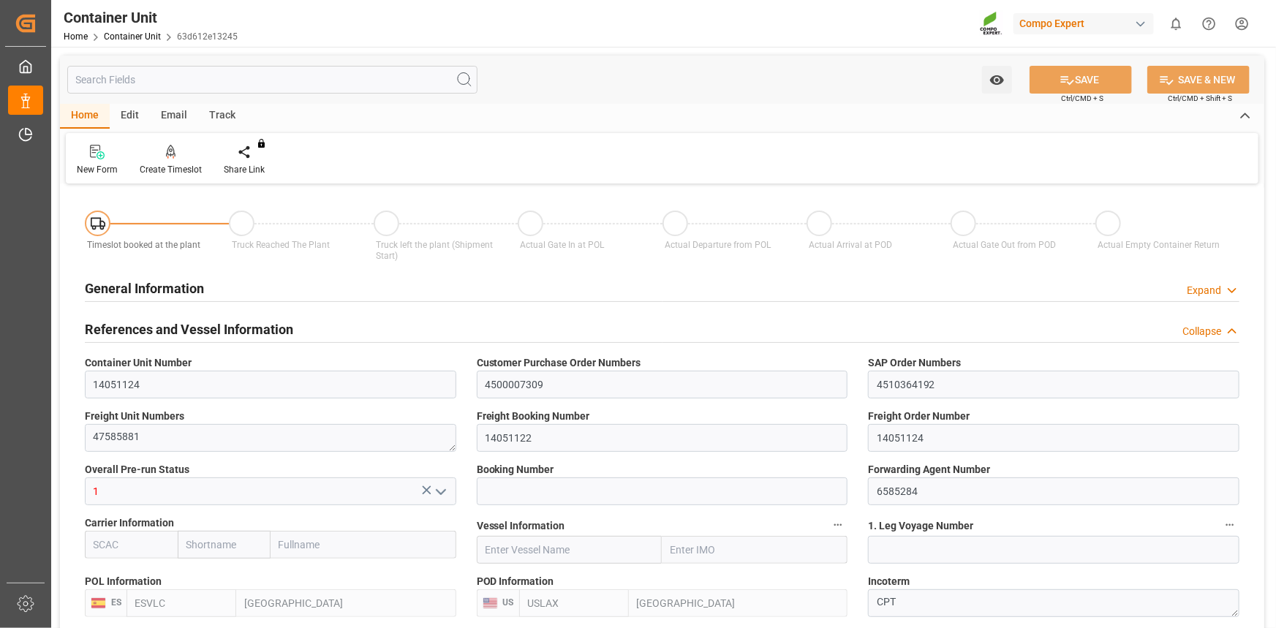
type input "[DATE]"
click at [175, 171] on div "Create Timeslot" at bounding box center [171, 169] width 62 height 13
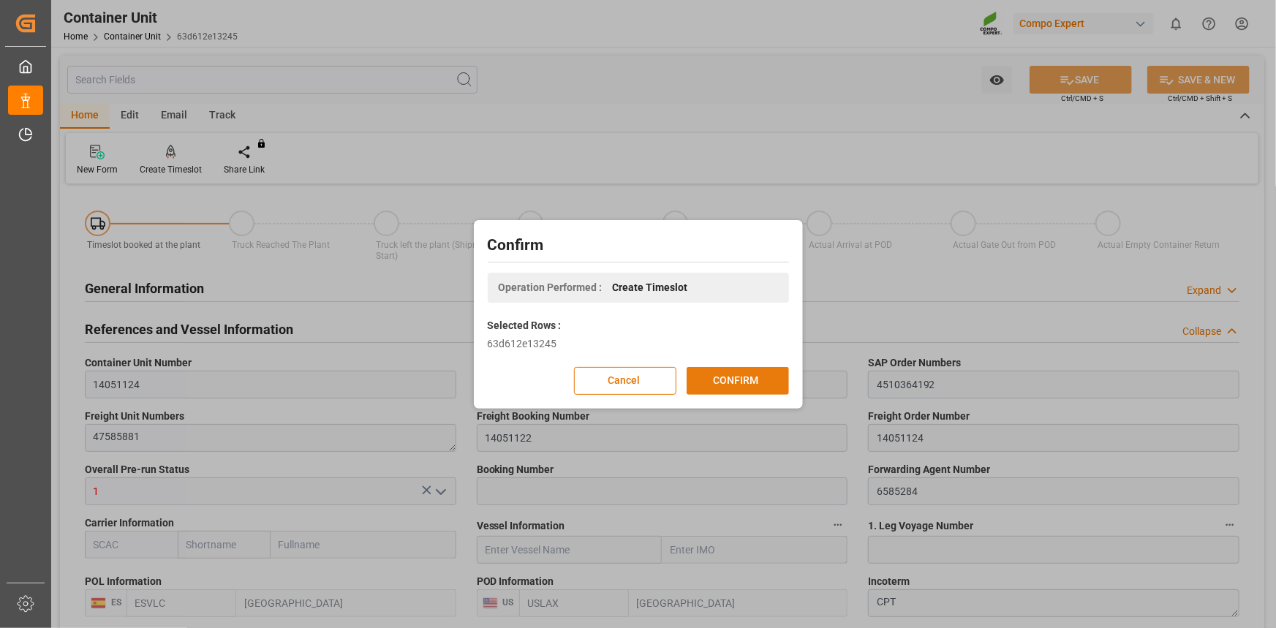
click at [723, 367] on button "CONFIRM" at bounding box center [737, 381] width 102 height 28
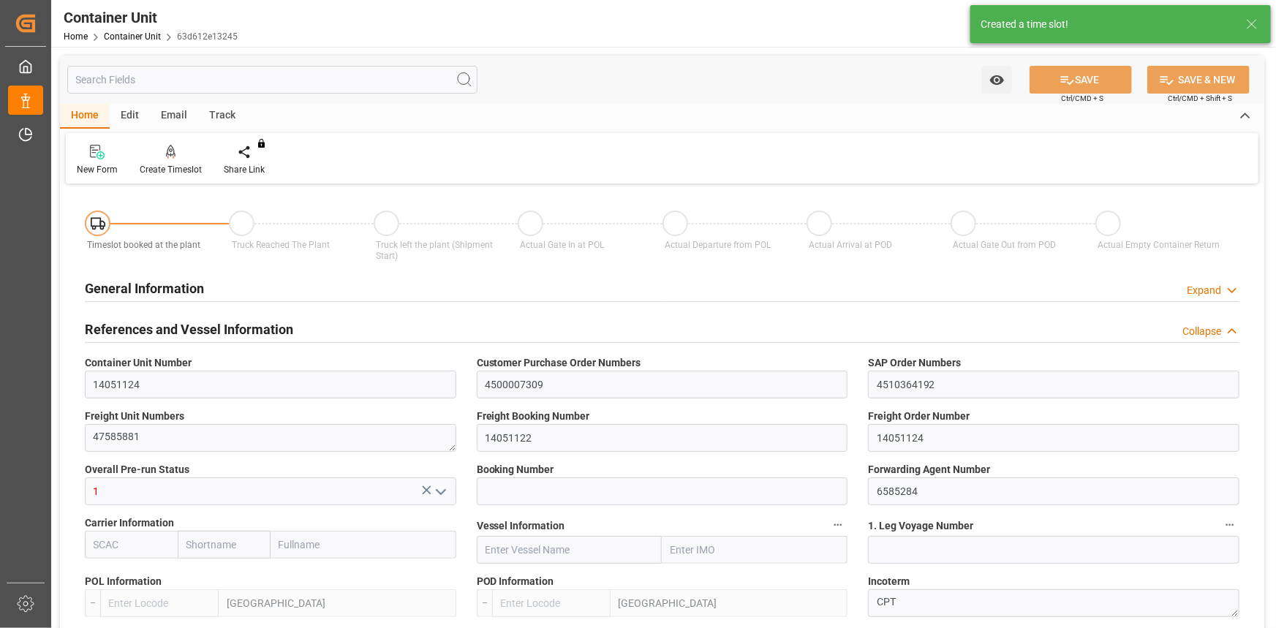
type input "ESVLC"
type input "USLAX"
type input "0"
type input "40"
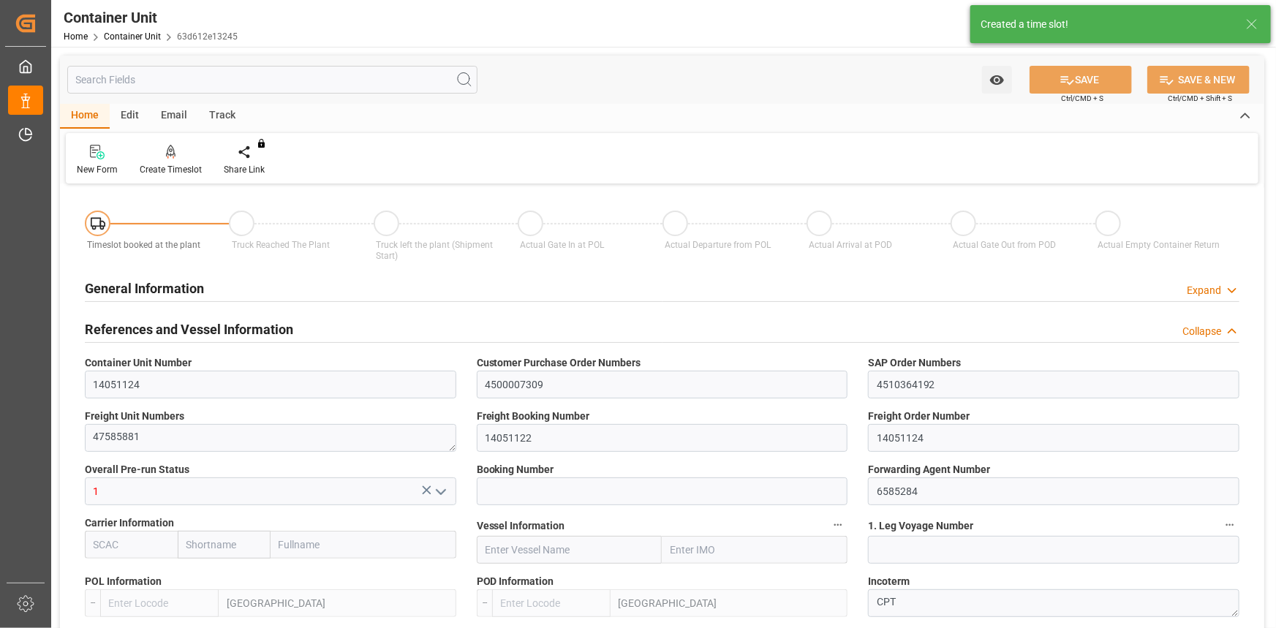
type input "24576"
type input "[DATE]"
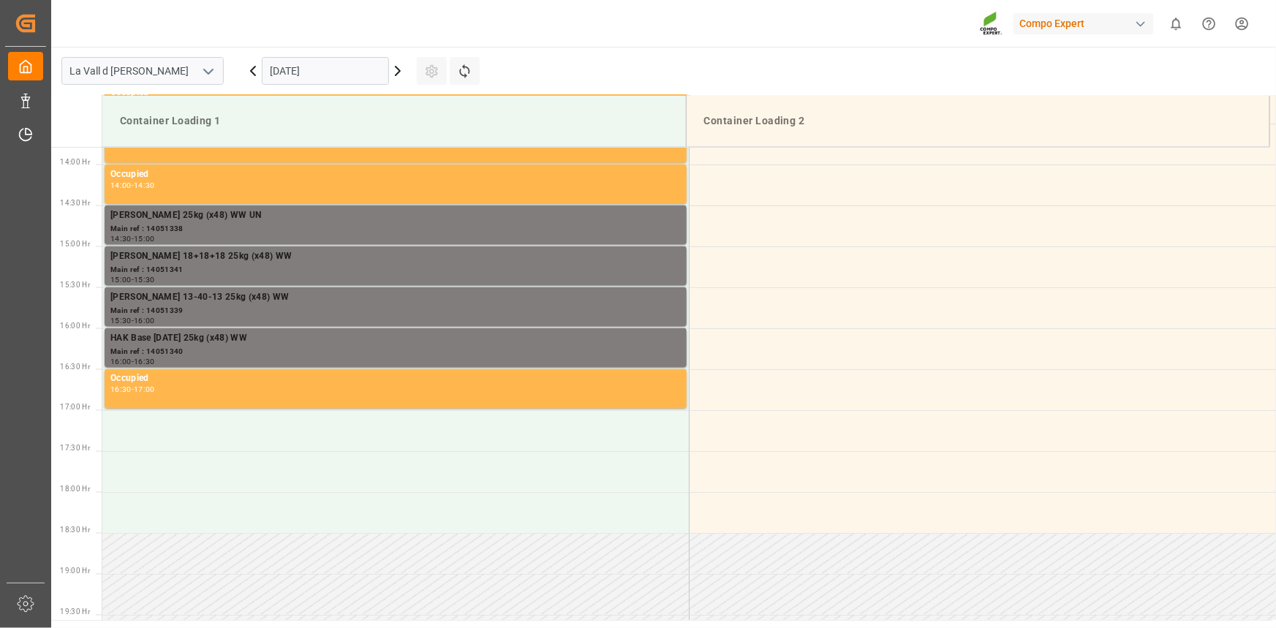
scroll to position [1219, 0]
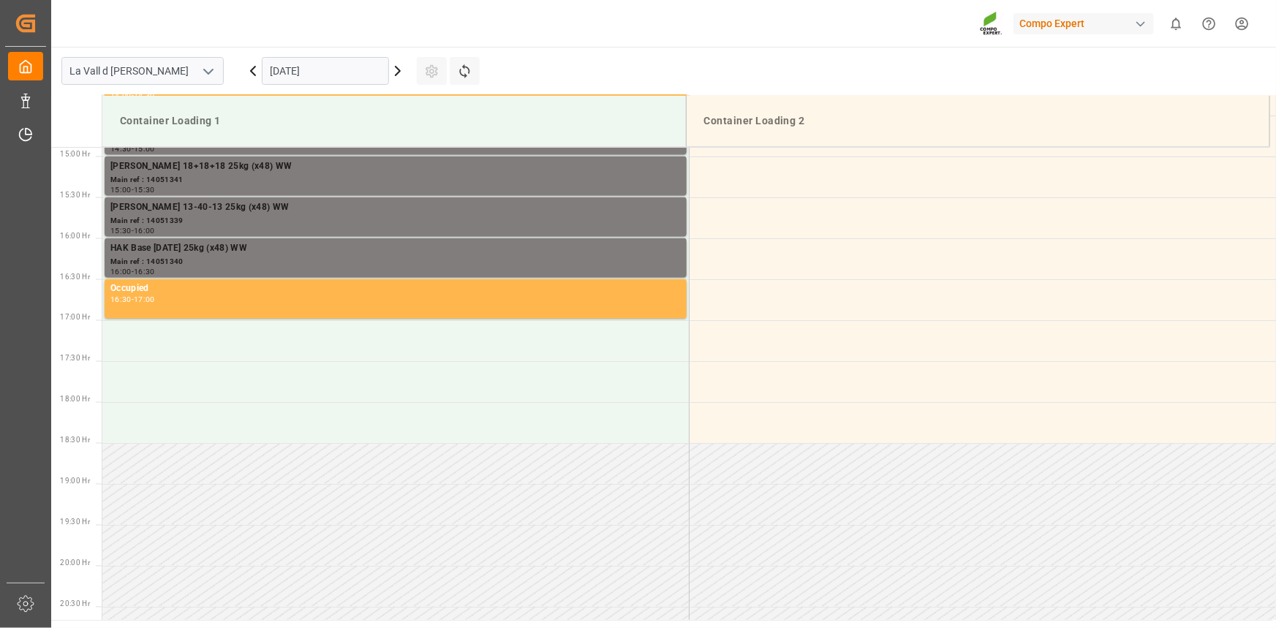
click at [327, 69] on input "[DATE]" at bounding box center [325, 71] width 127 height 28
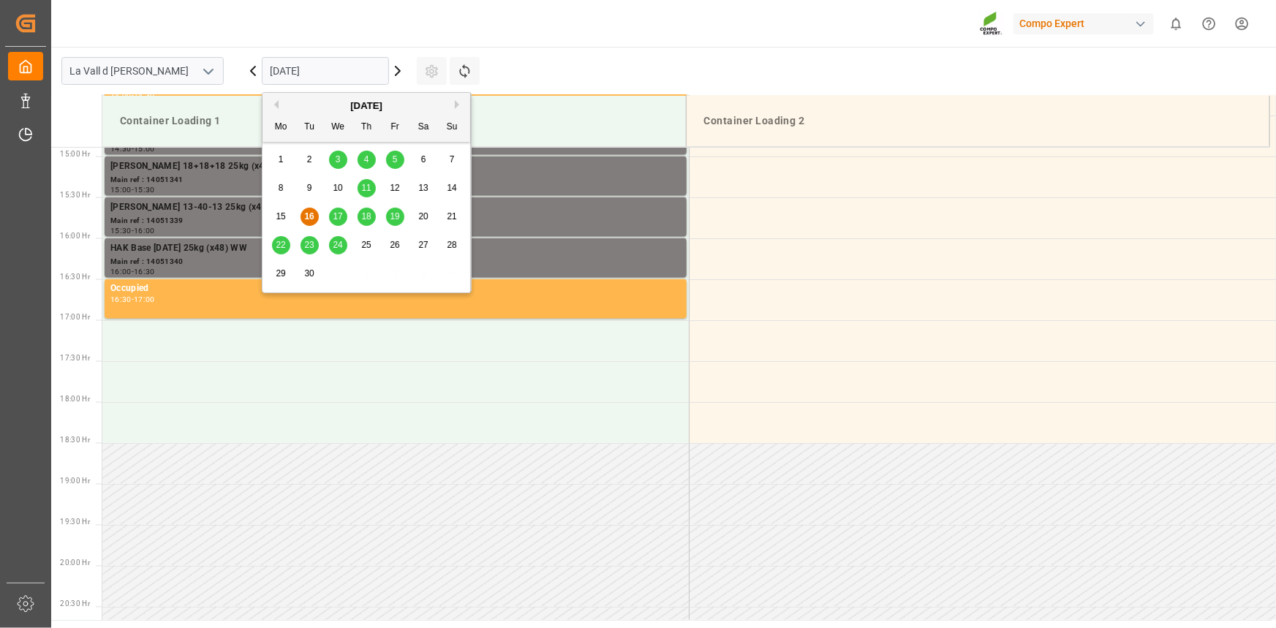
click at [313, 241] on span "23" at bounding box center [309, 245] width 10 height 10
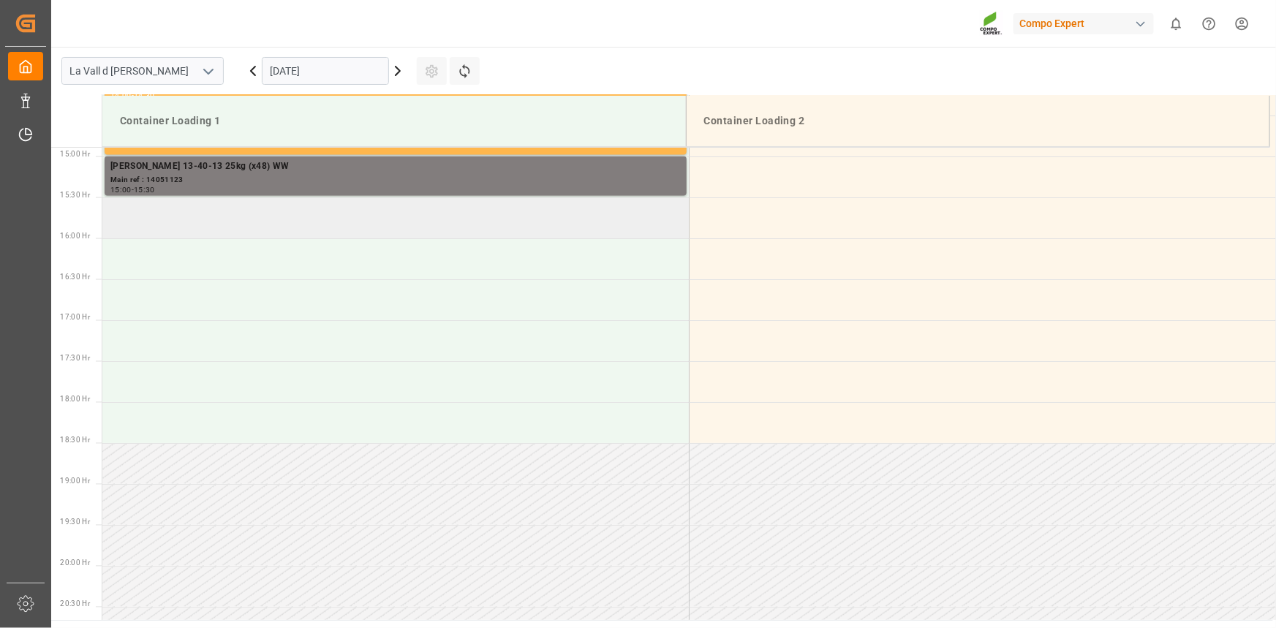
click at [228, 225] on td at bounding box center [395, 217] width 586 height 41
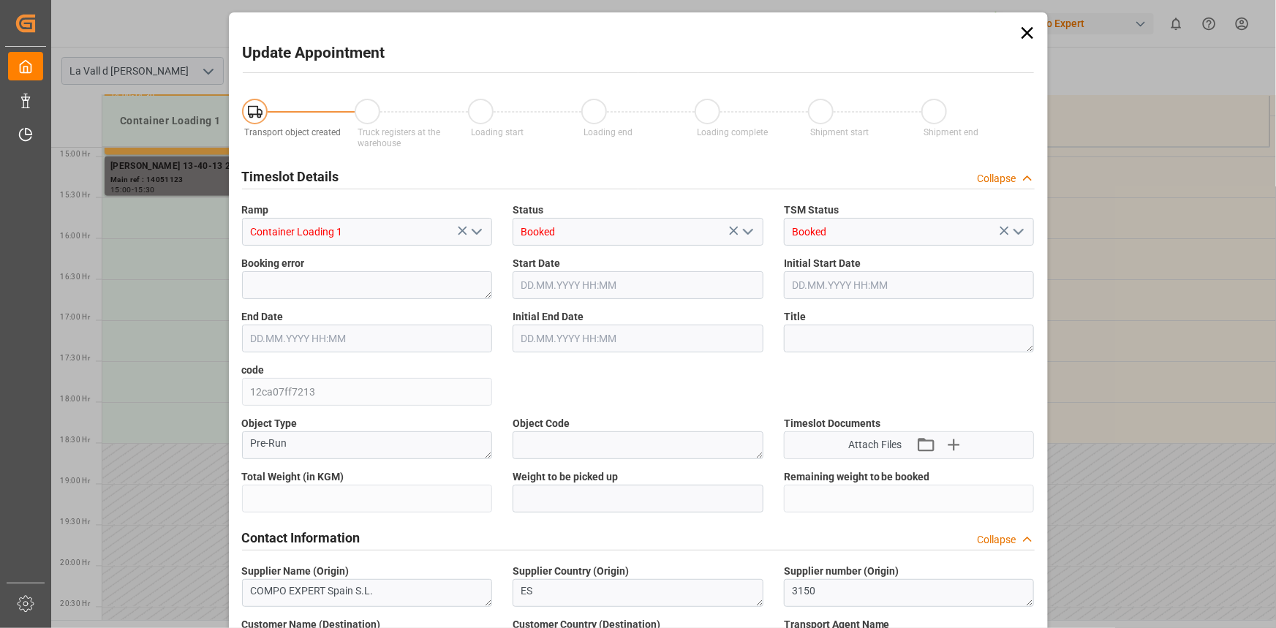
type input "24576"
type input "40"
type input "[DATE] 15:30"
type input "[DATE] 16:00"
type input "[DATE] 14:26"
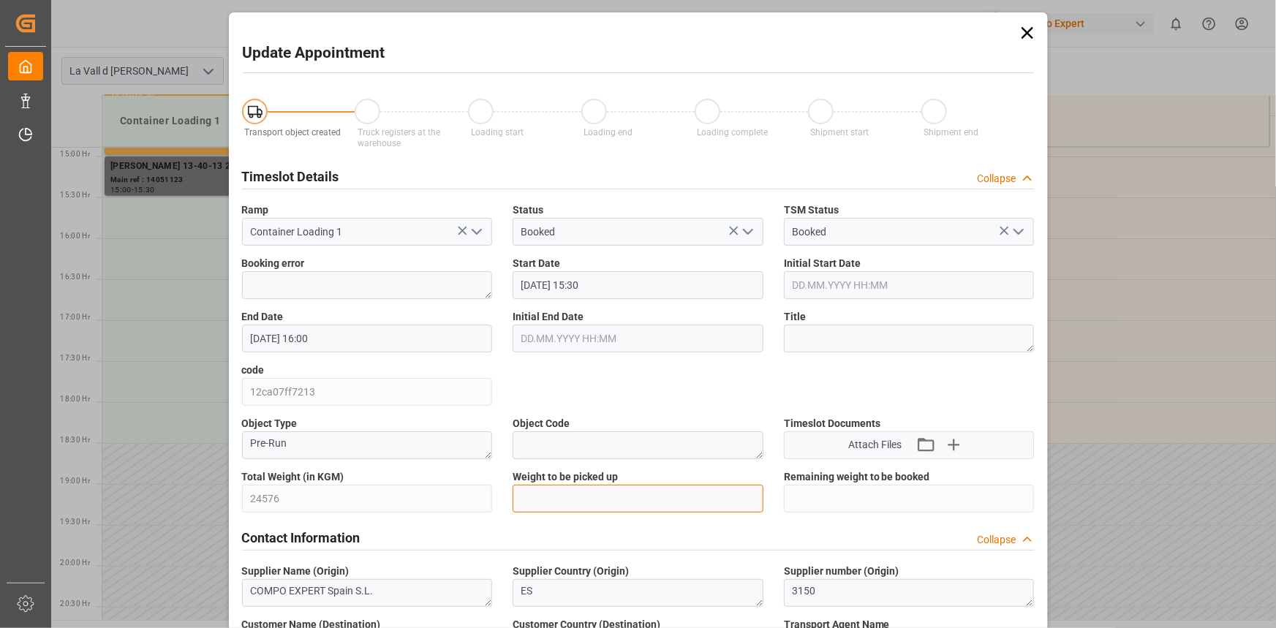
click at [526, 496] on input "text" at bounding box center [637, 499] width 251 height 28
paste input "24576"
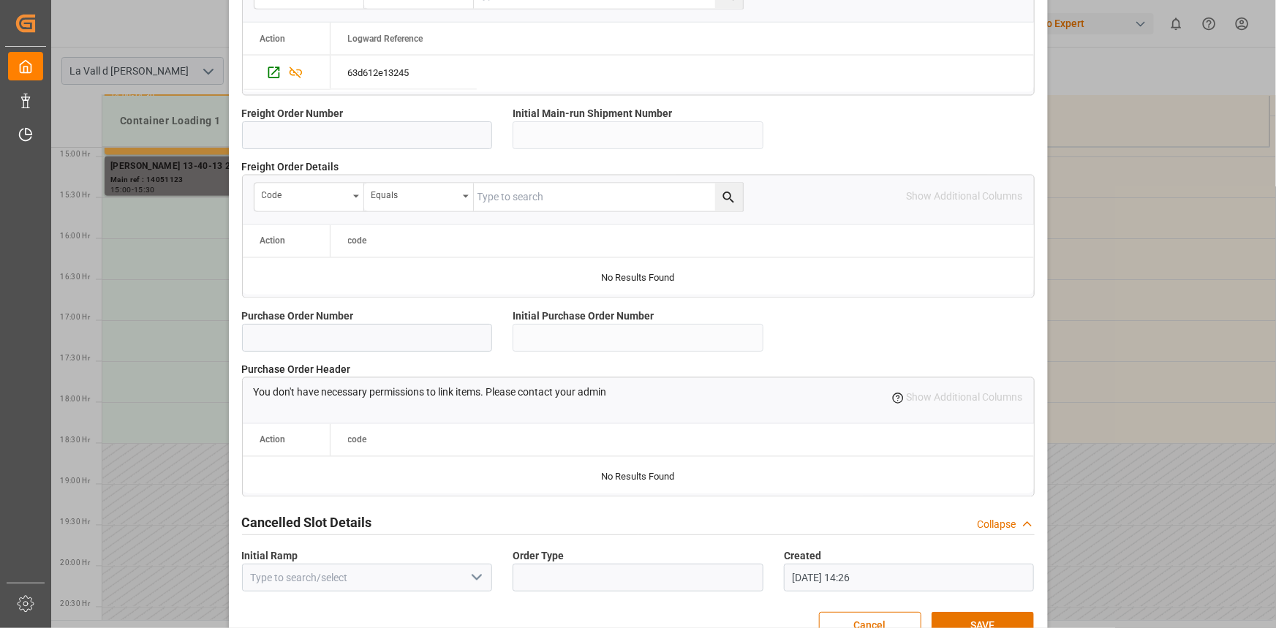
scroll to position [1299, 0]
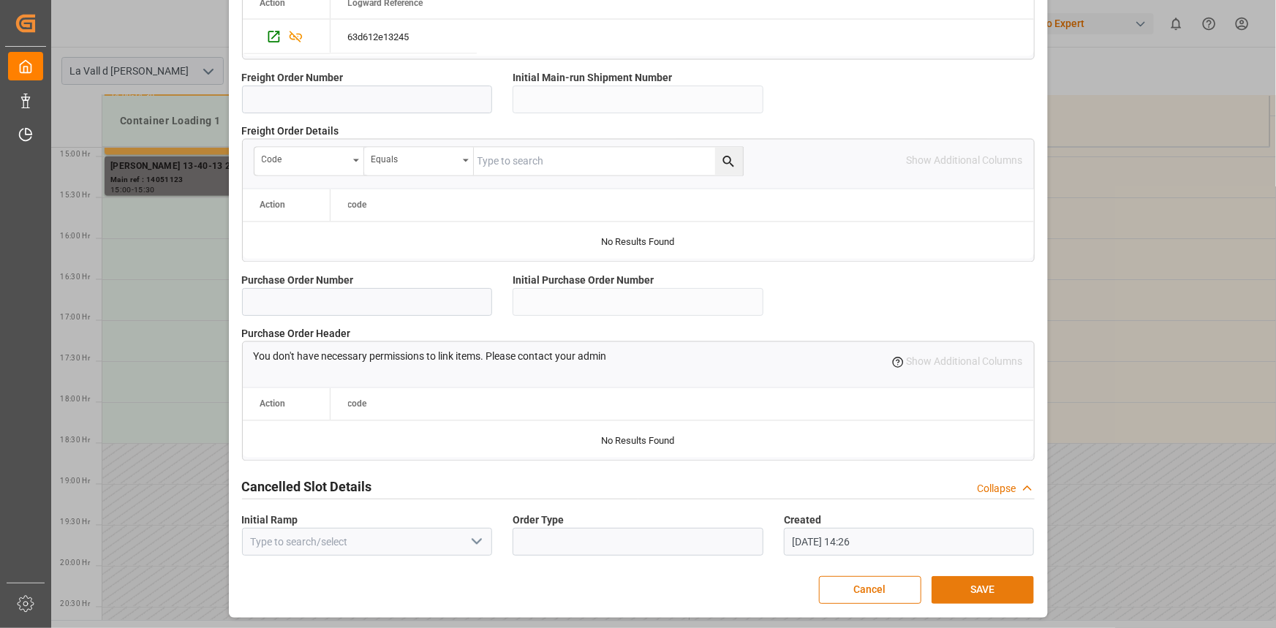
type input "24576"
click at [991, 587] on button "SAVE" at bounding box center [982, 590] width 102 height 28
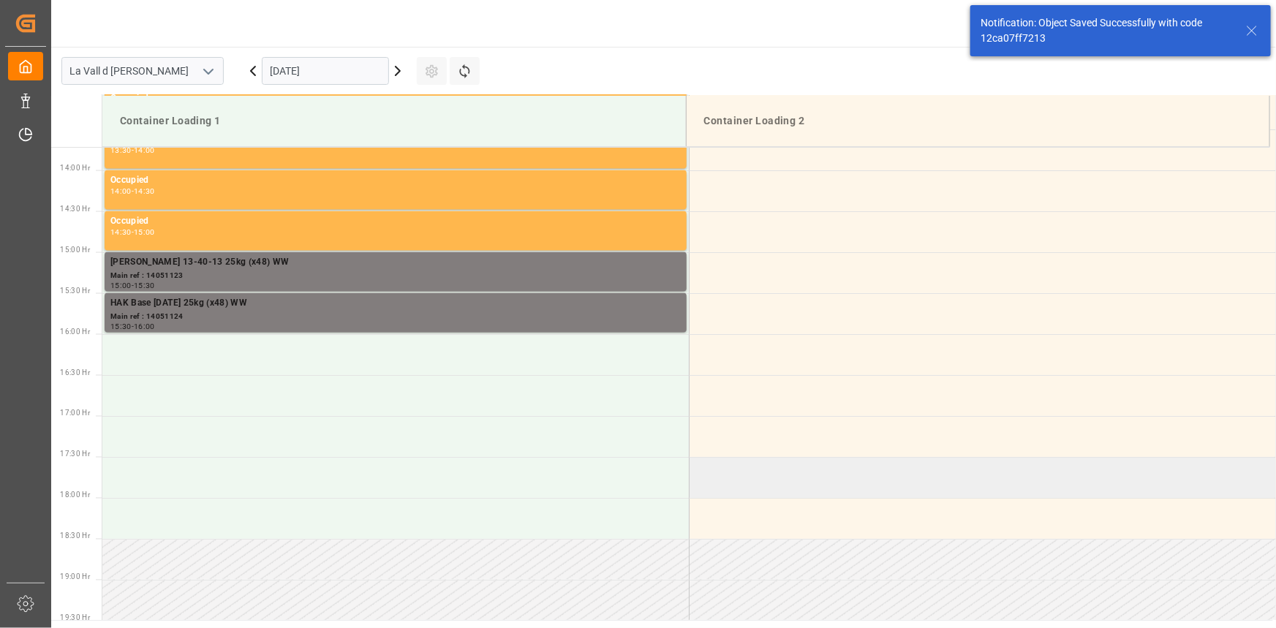
scroll to position [1137, 0]
